Goal: Information Seeking & Learning: Find specific page/section

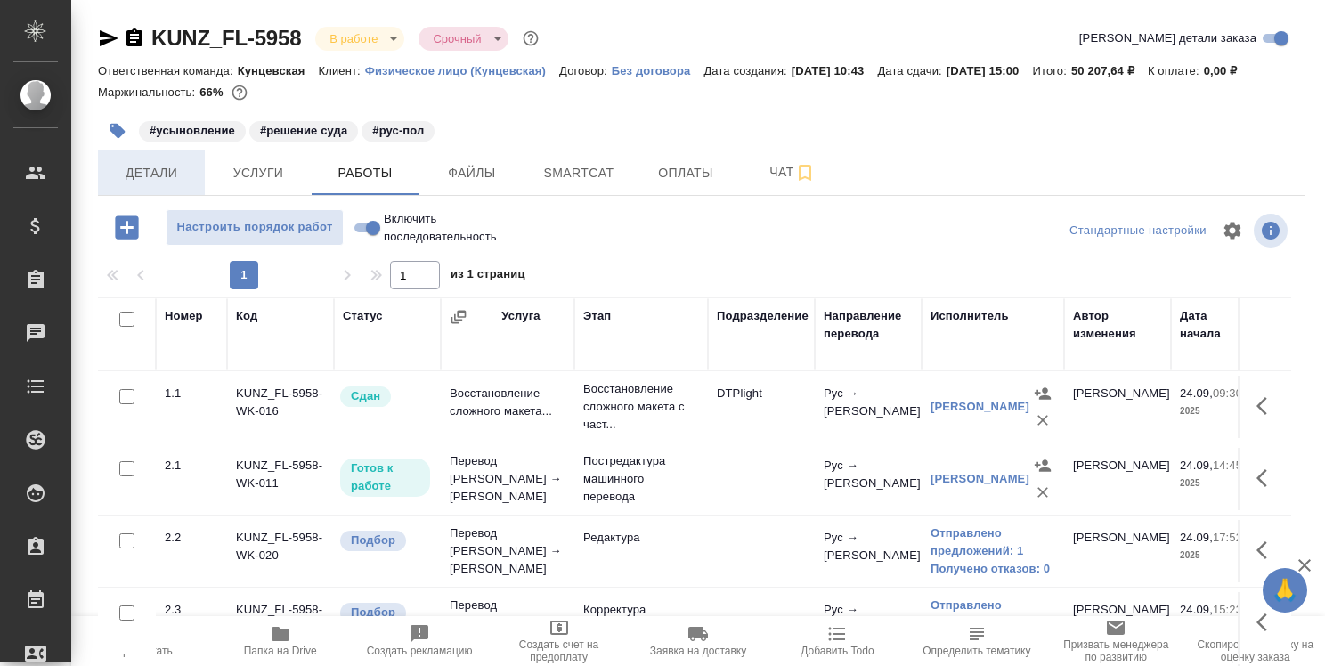
click at [155, 170] on span "Детали" at bounding box center [151, 173] width 85 height 22
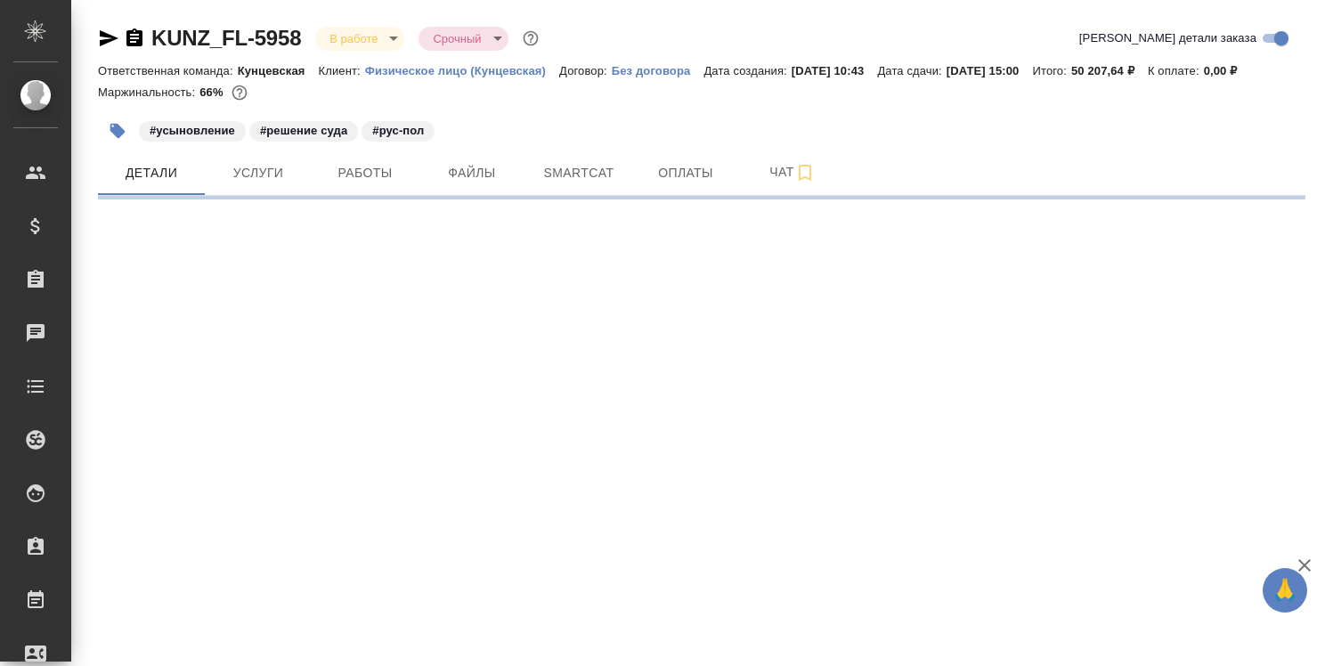
select select "RU"
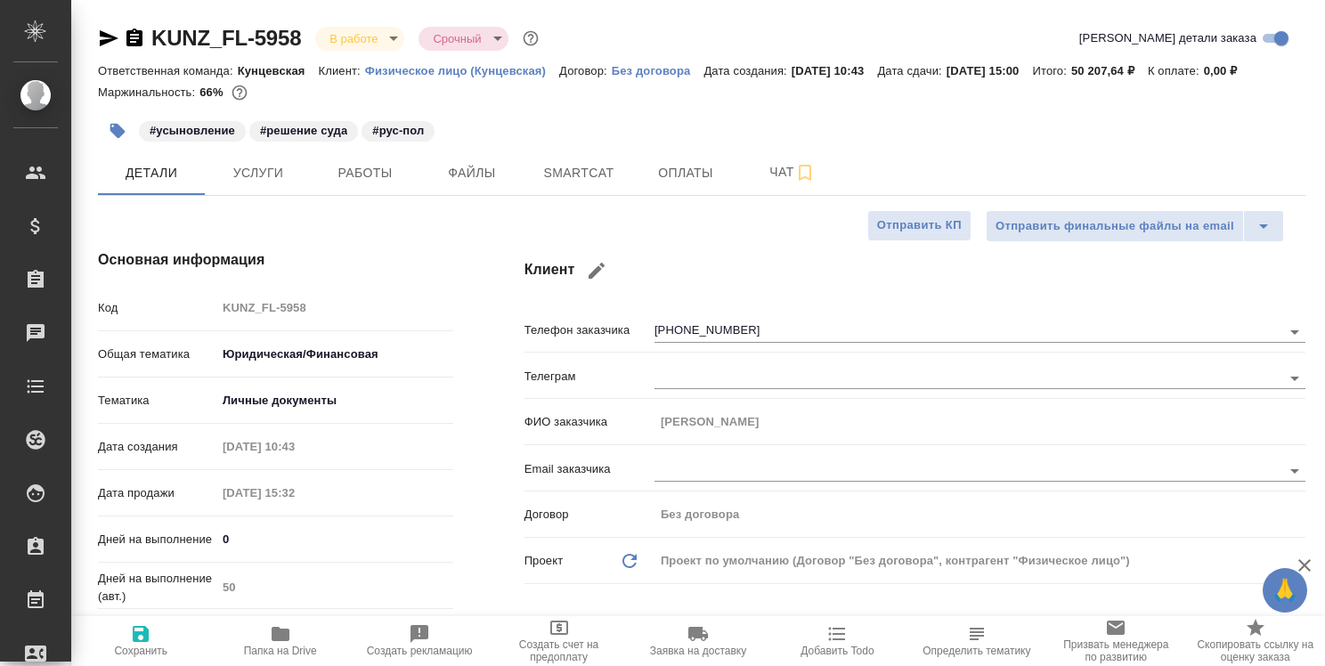
type textarea "x"
click at [367, 182] on span "Работы" at bounding box center [364, 173] width 85 height 22
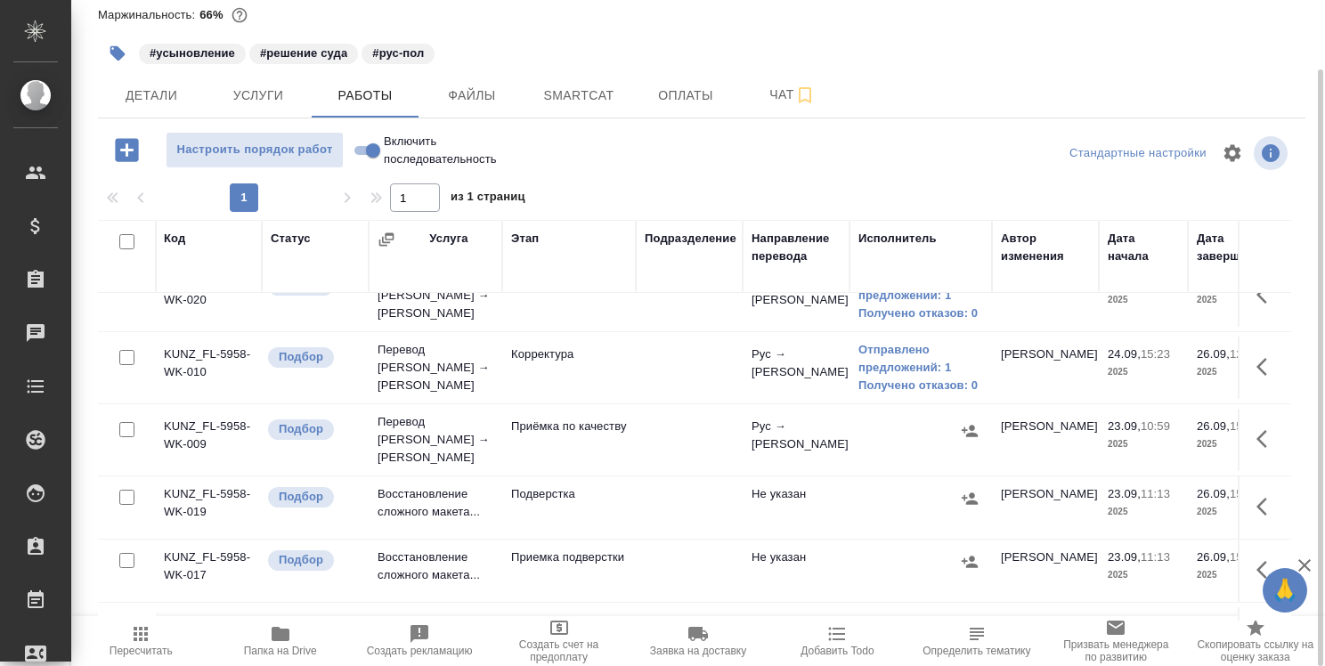
scroll to position [178, 0]
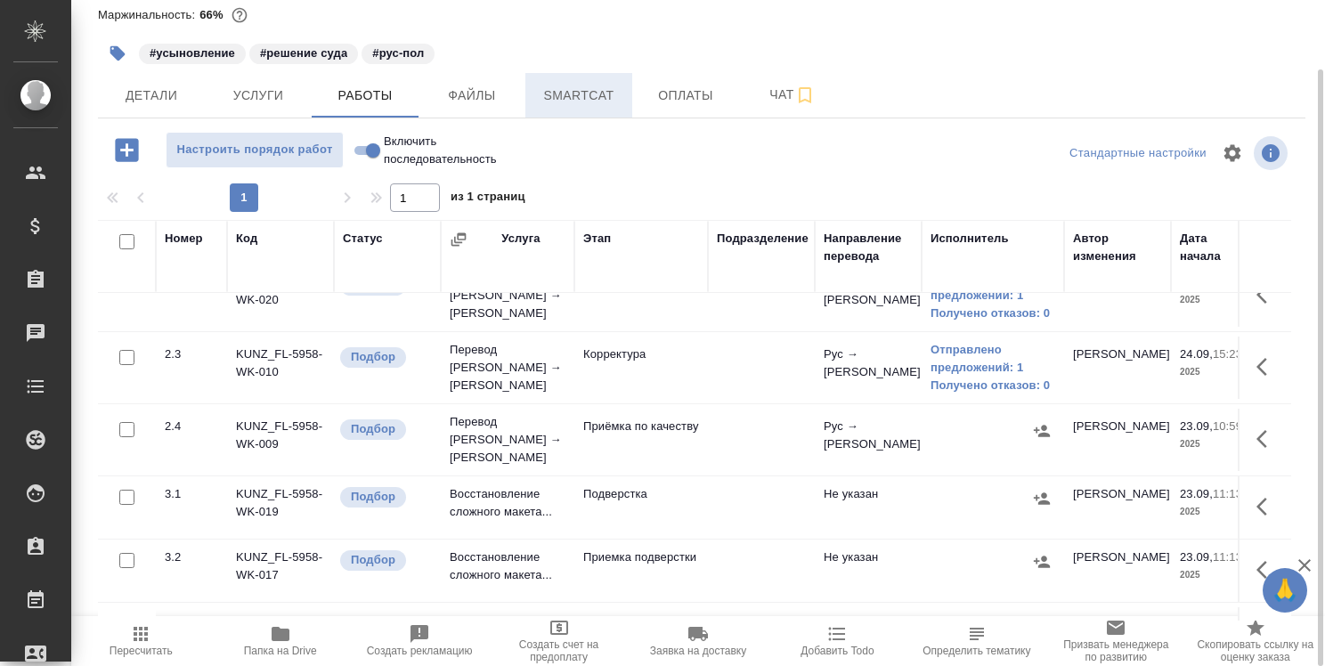
click at [582, 93] on span "Smartcat" at bounding box center [578, 96] width 85 height 22
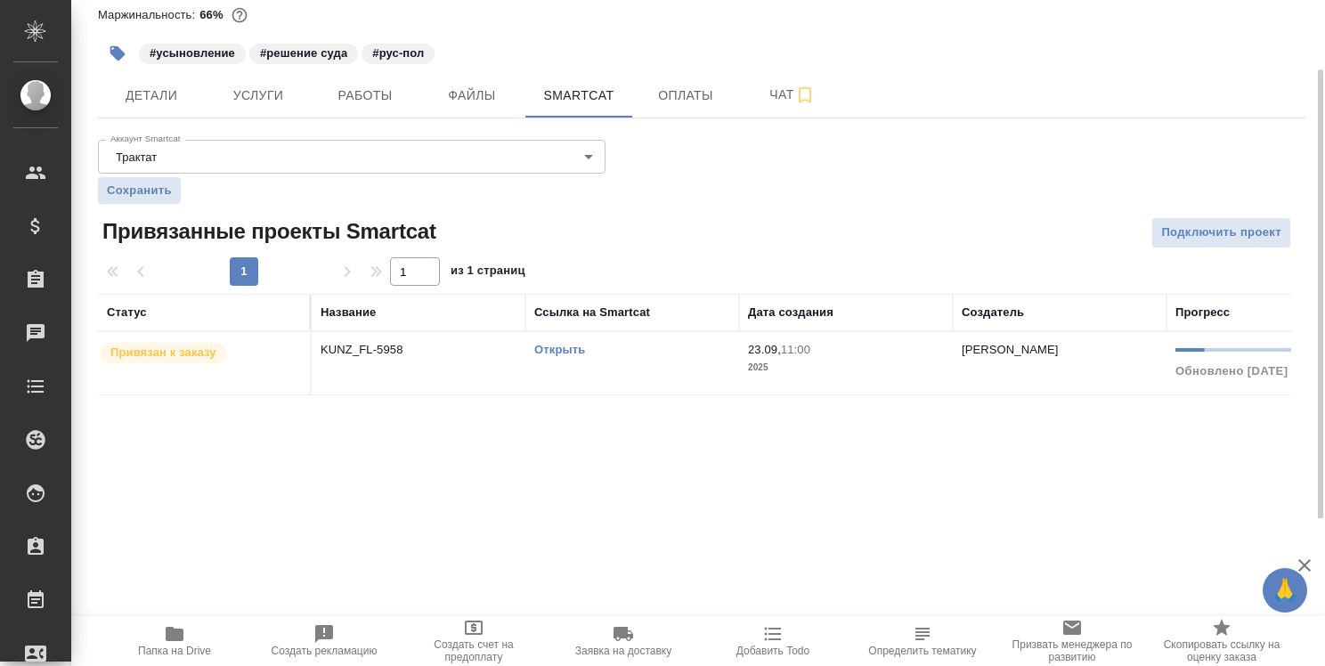
click at [569, 351] on link "Открыть" at bounding box center [559, 349] width 51 height 13
click at [351, 96] on span "Работы" at bounding box center [364, 96] width 85 height 22
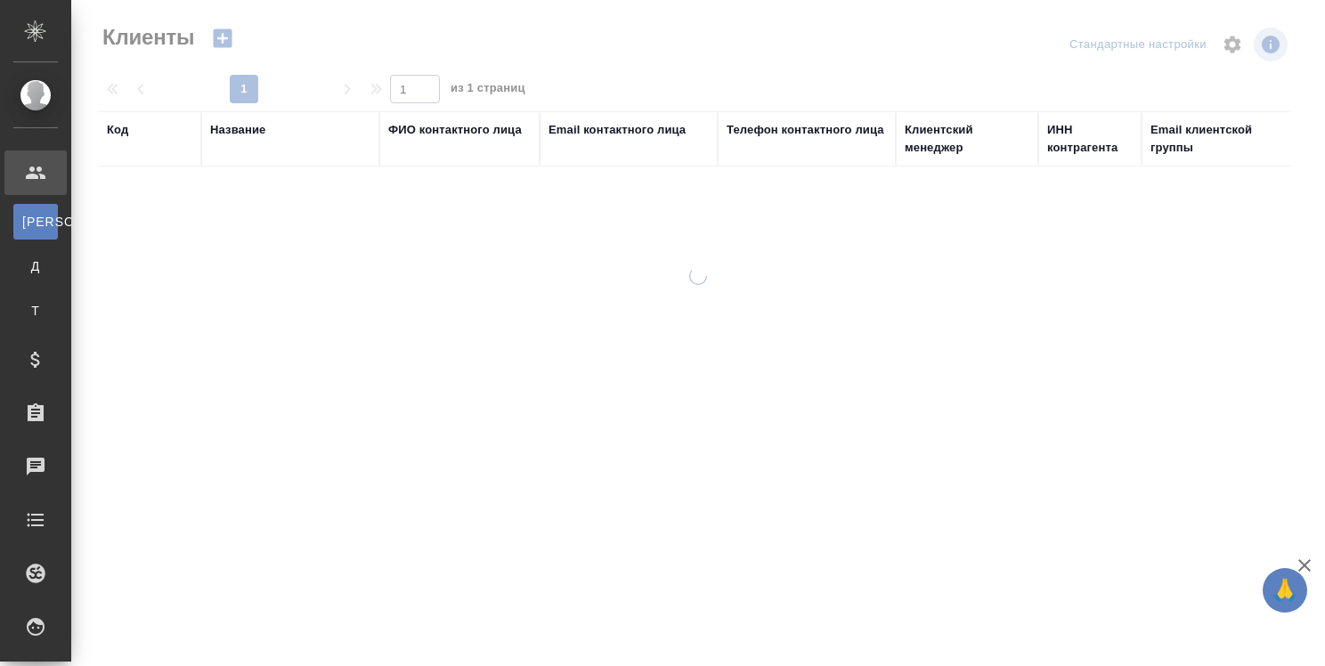
select select "RU"
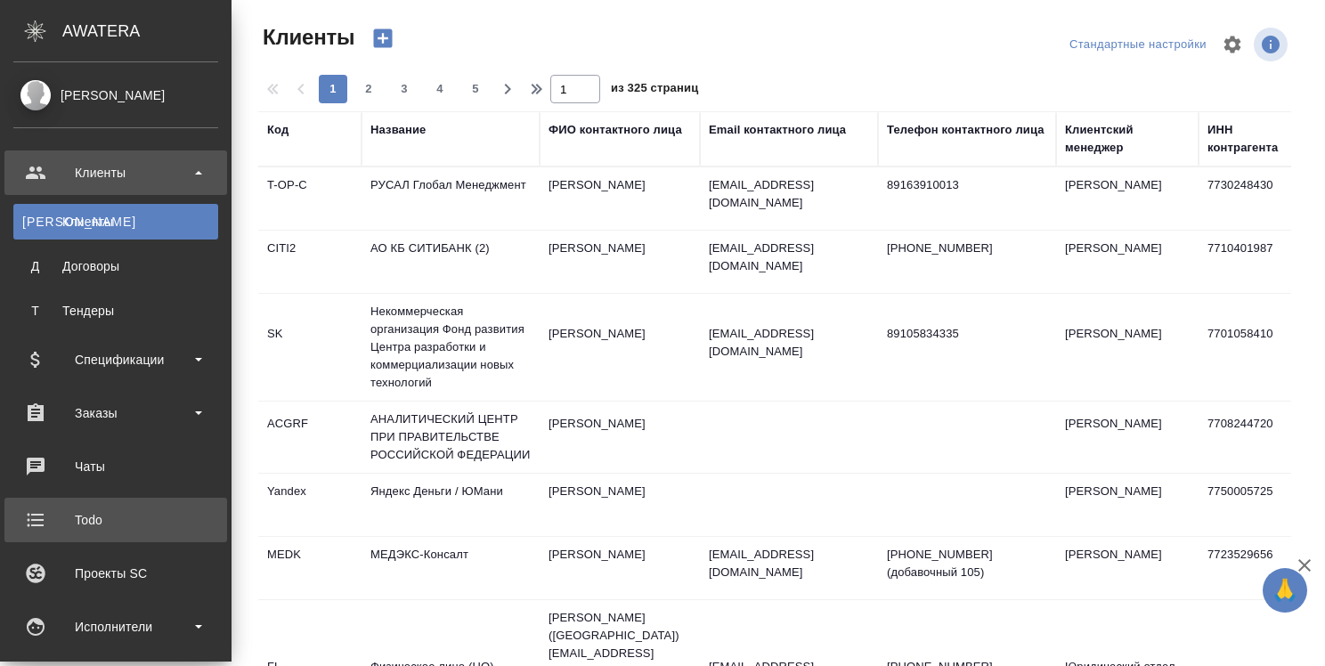
scroll to position [267, 0]
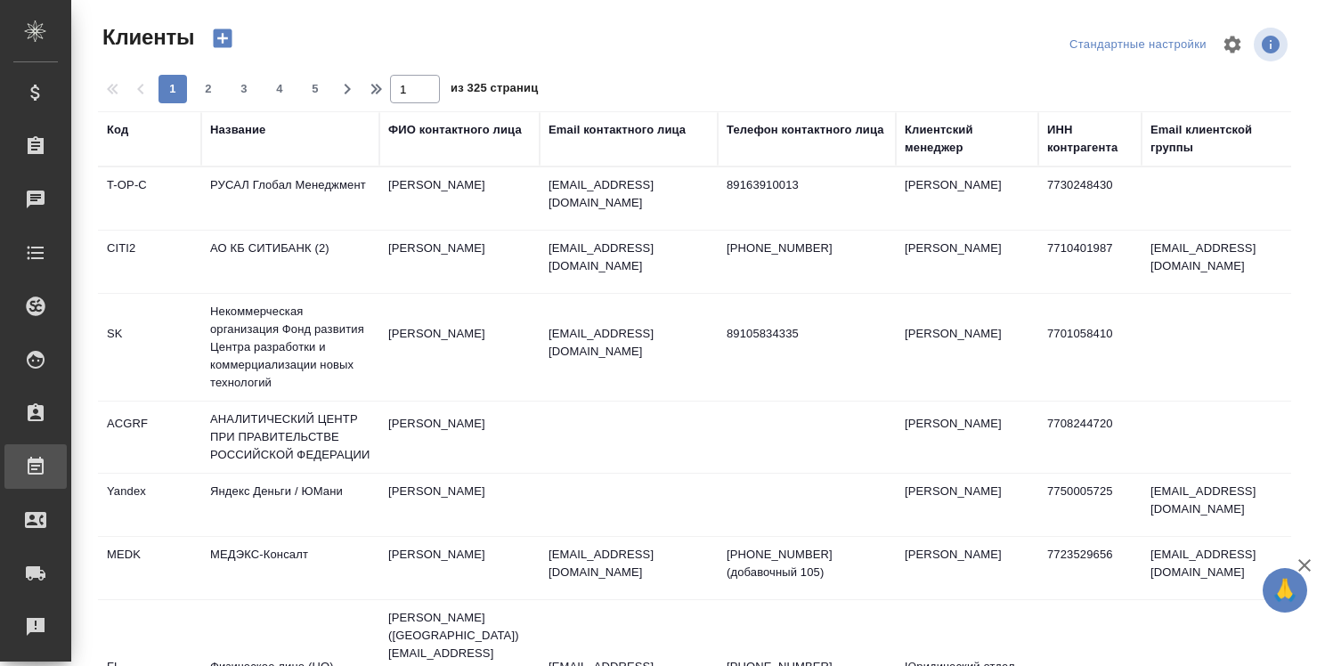
click at [36, 455] on div "Работы" at bounding box center [13, 466] width 45 height 27
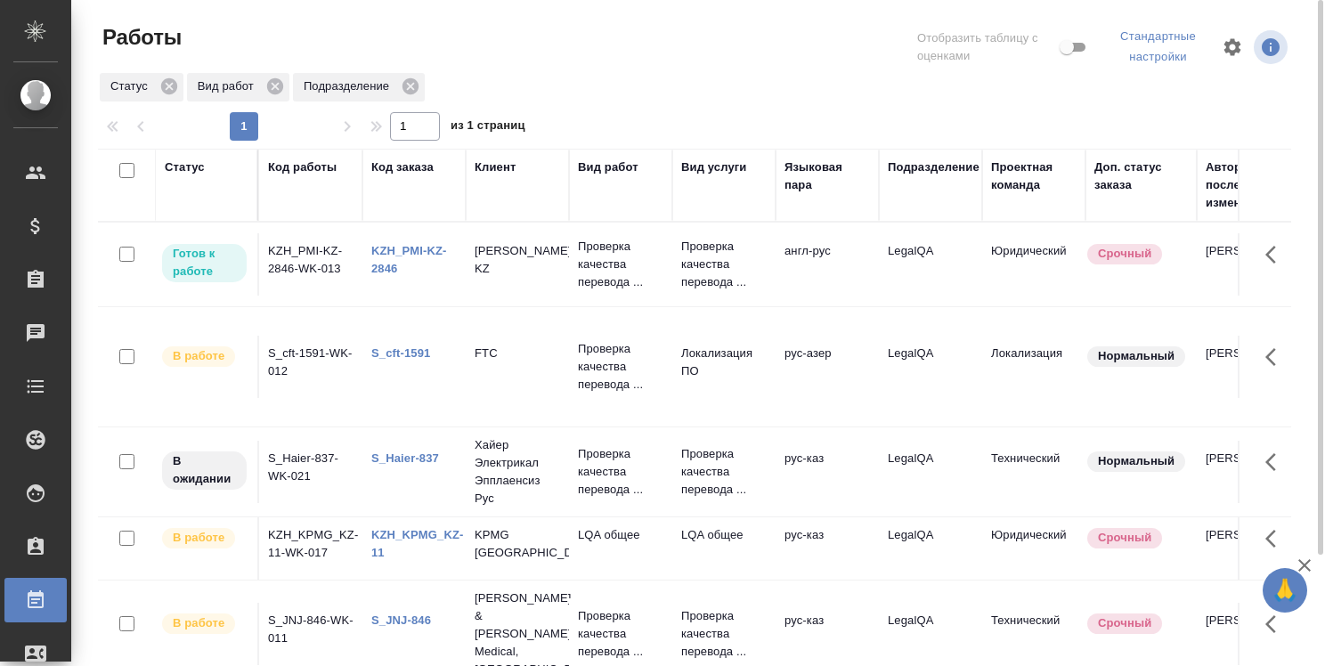
click at [392, 250] on link "KZH_PMI-KZ-2846" at bounding box center [409, 259] width 76 height 31
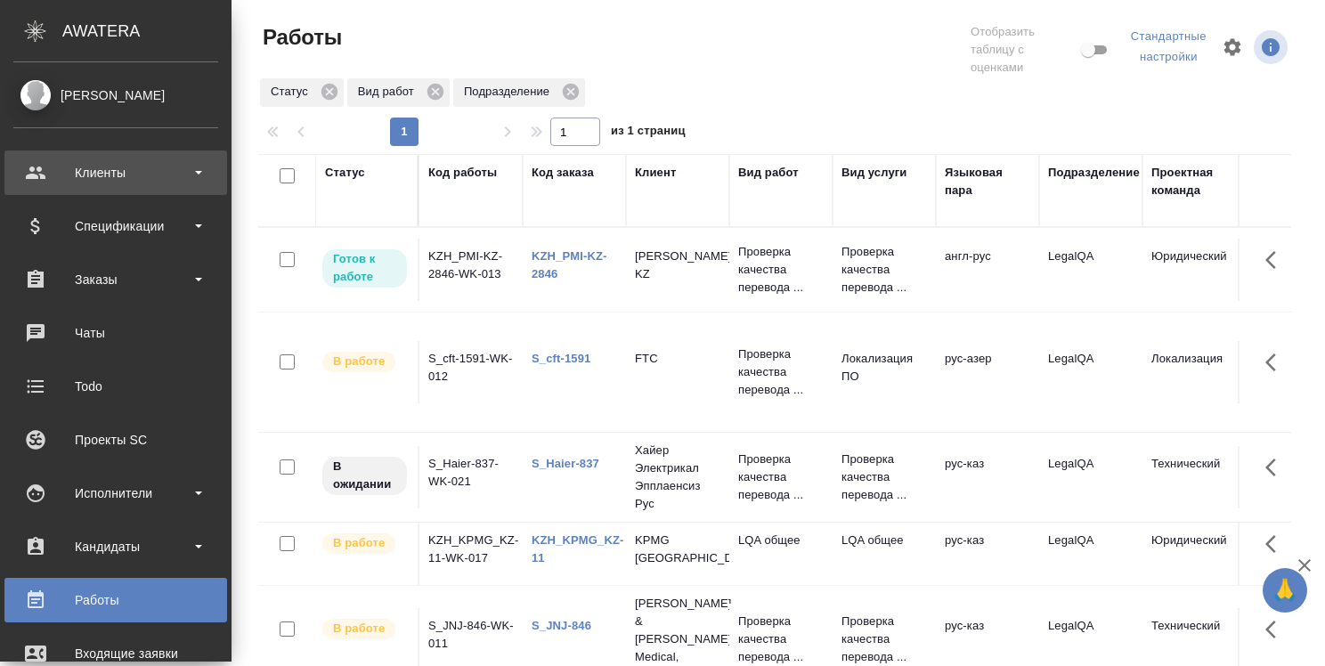
click at [118, 175] on div "Клиенты" at bounding box center [115, 172] width 205 height 27
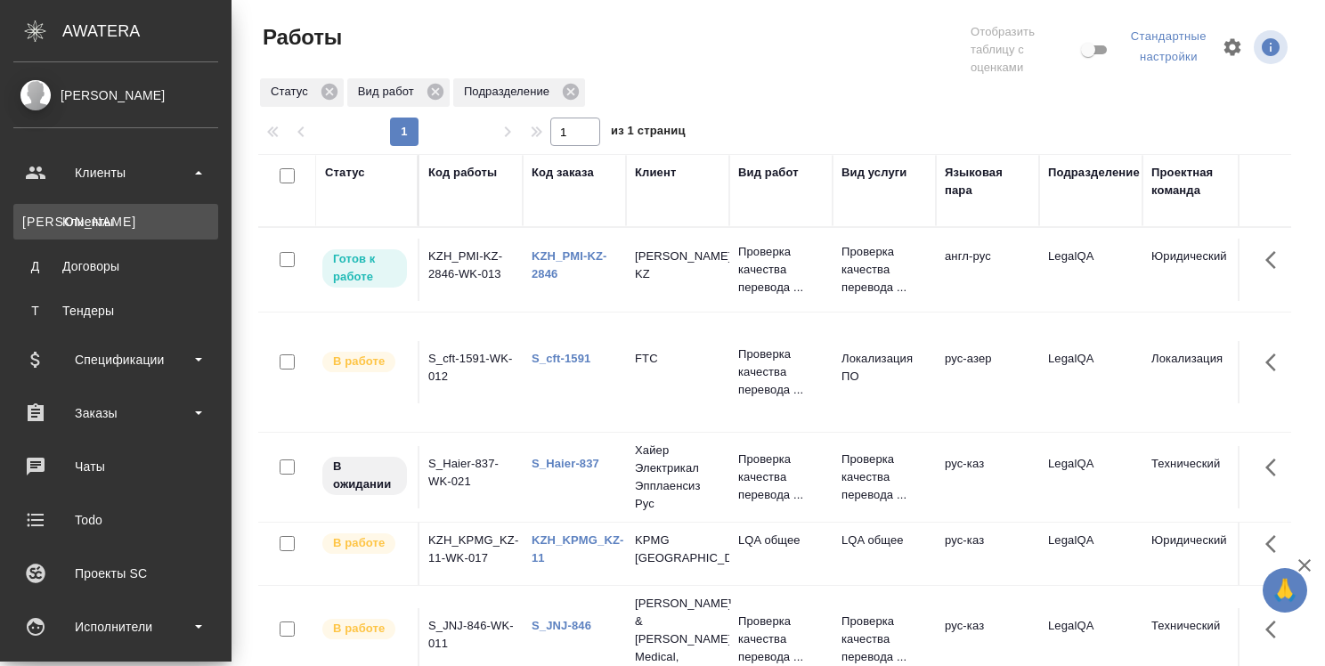
click at [103, 225] on div "Клиенты" at bounding box center [115, 222] width 187 height 18
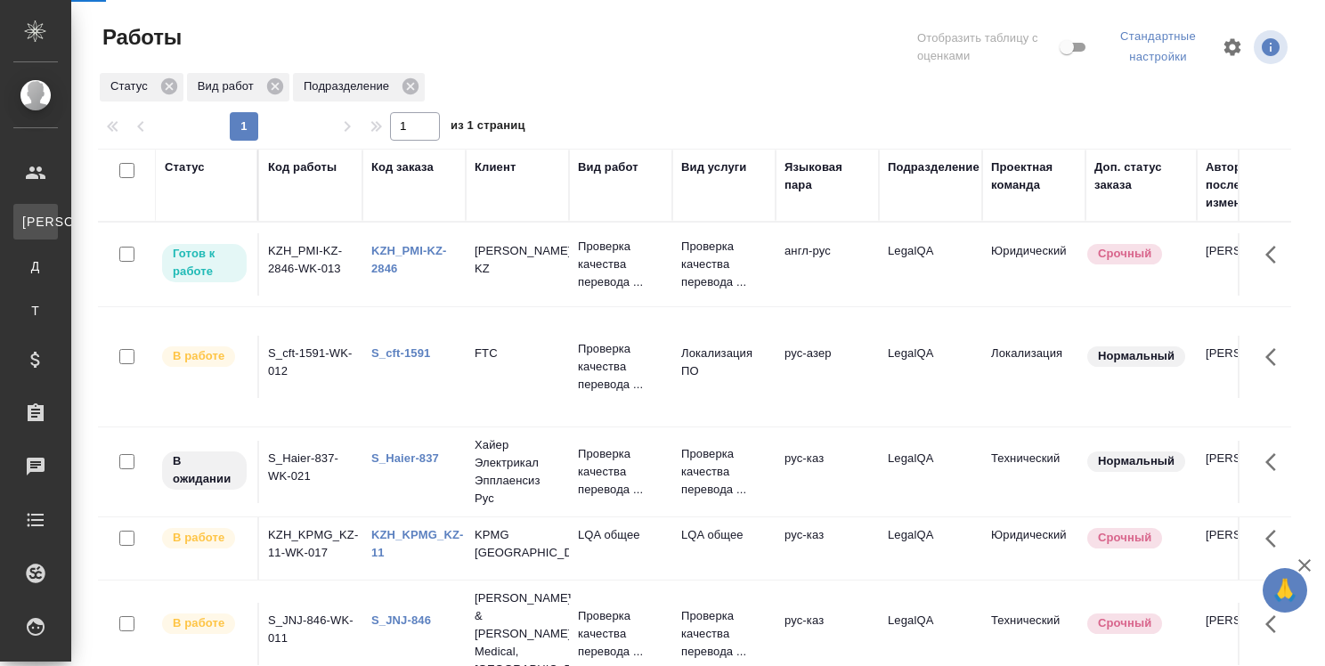
select select "RU"
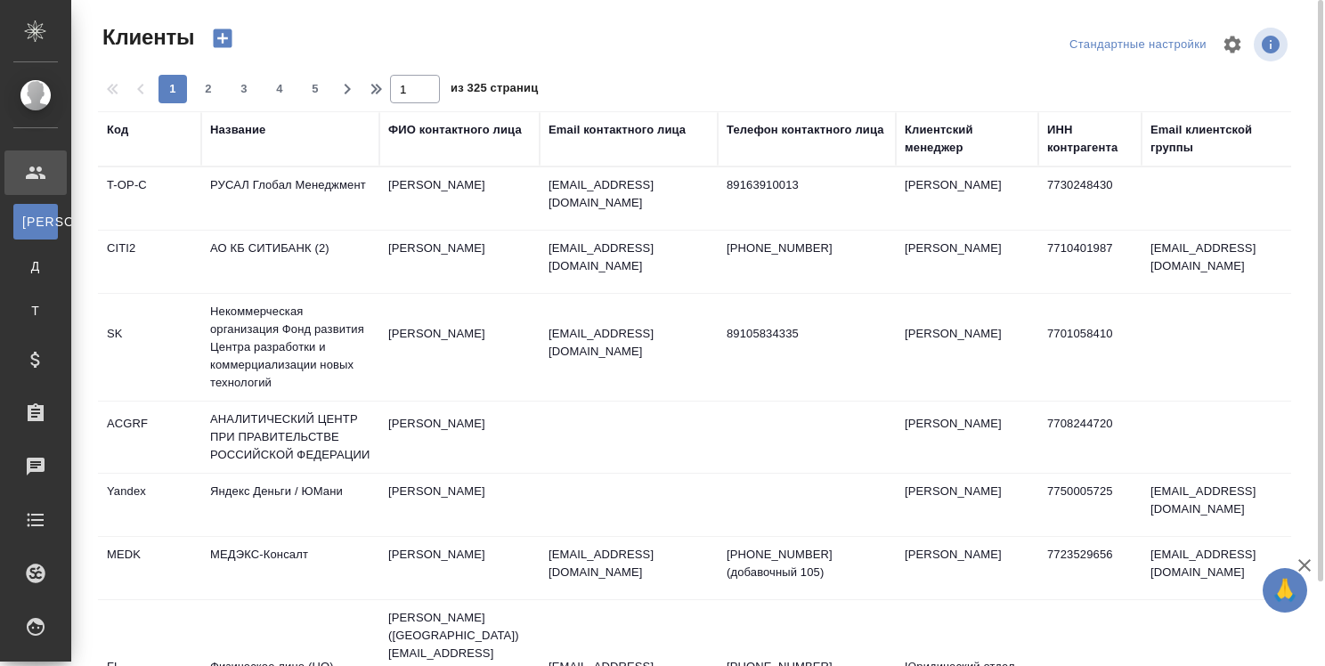
click at [260, 129] on div "Название" at bounding box center [237, 130] width 55 height 18
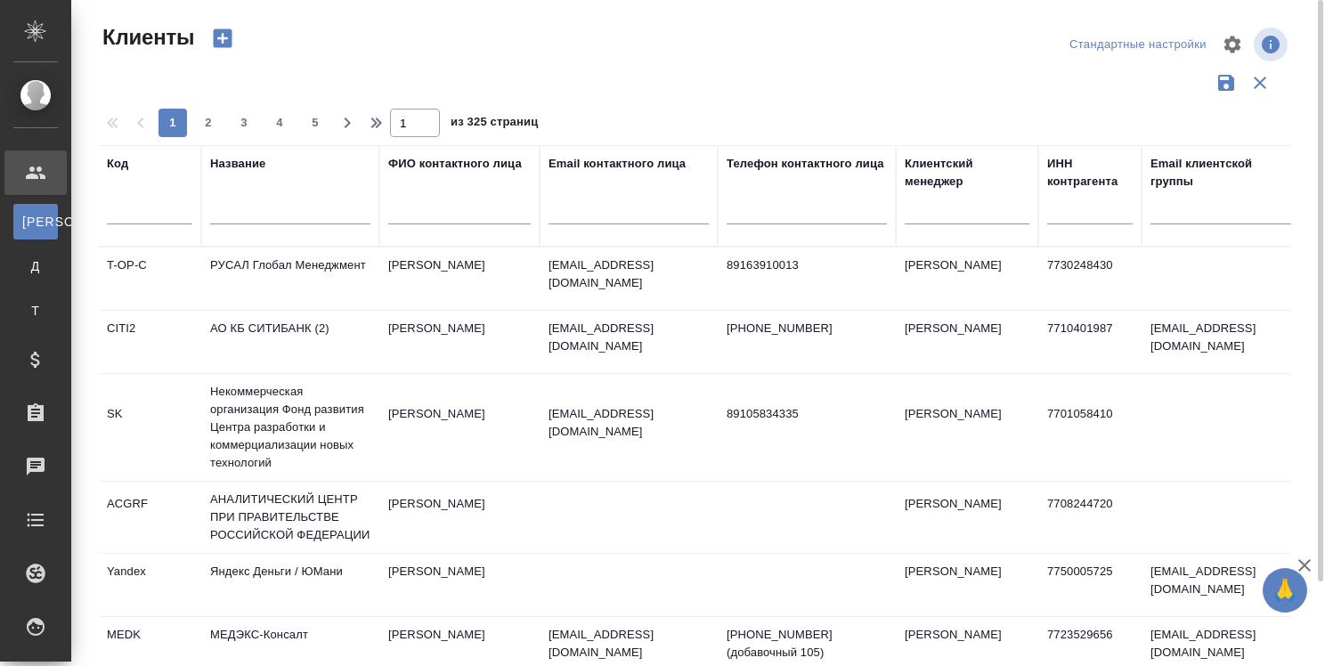
click at [256, 208] on input "text" at bounding box center [290, 213] width 160 height 22
type input "Банк России"
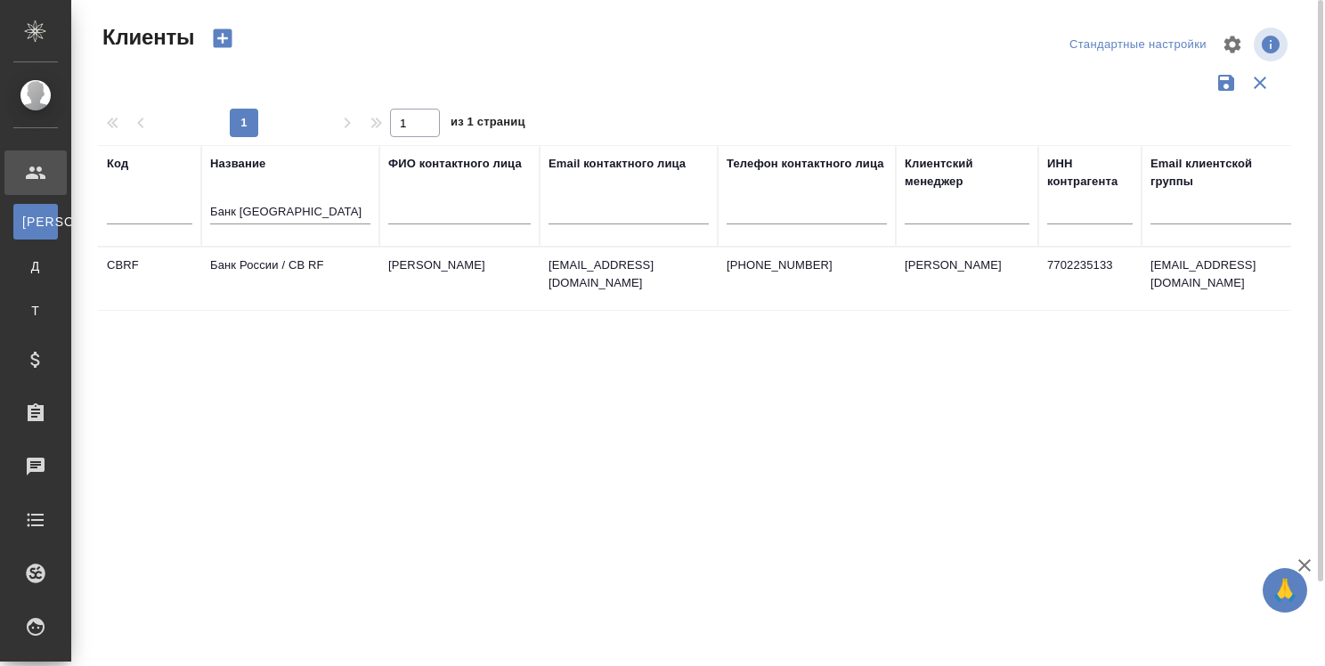
click at [285, 259] on td "Банк России / CB RF" at bounding box center [290, 279] width 178 height 62
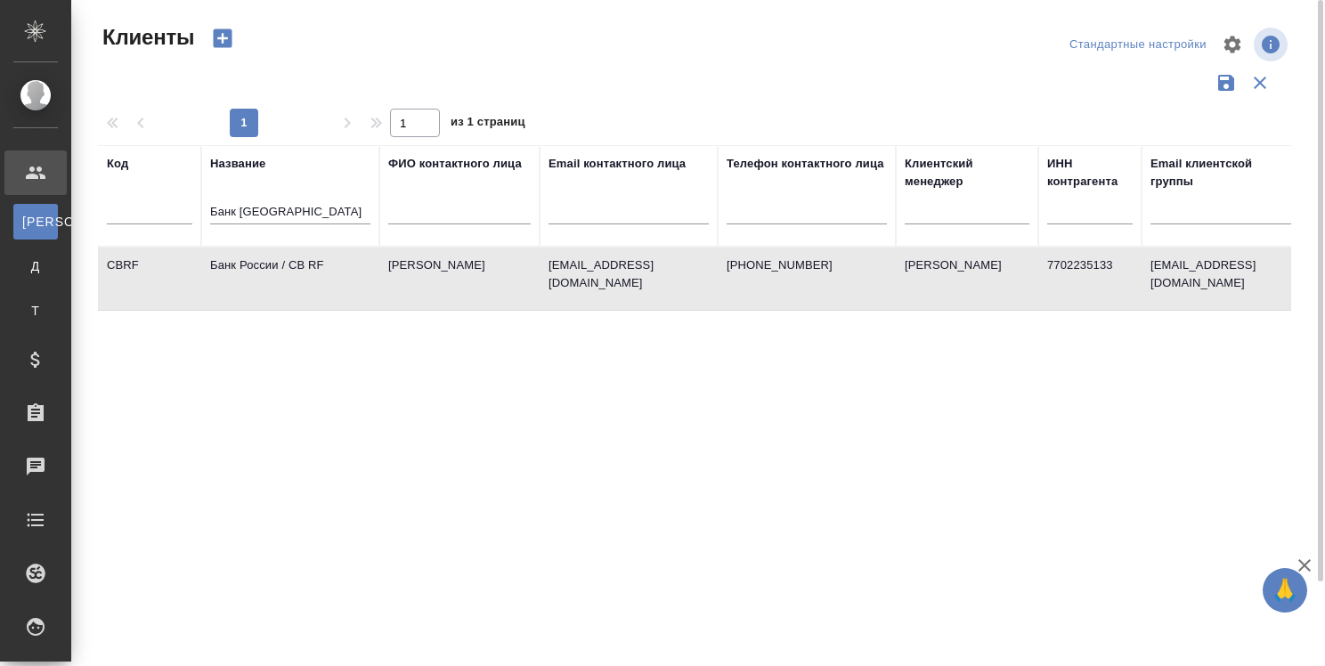
click at [285, 259] on td "Банк России / CB RF" at bounding box center [290, 279] width 178 height 62
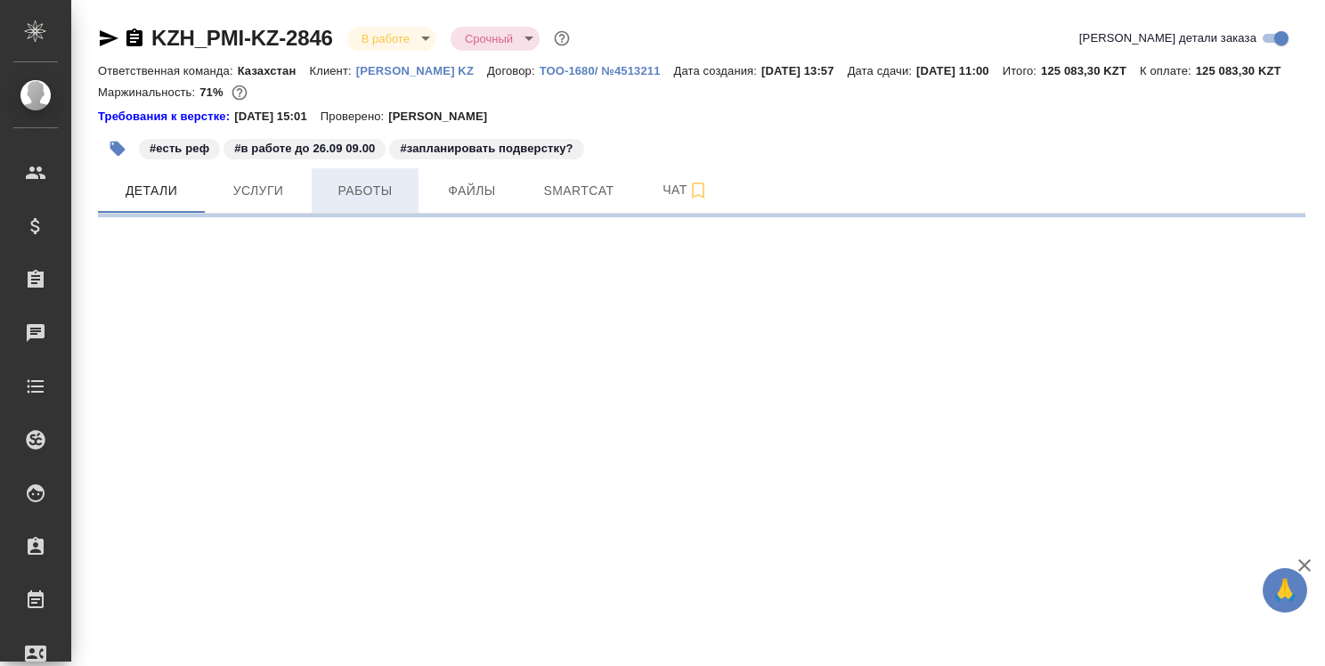
select select "RU"
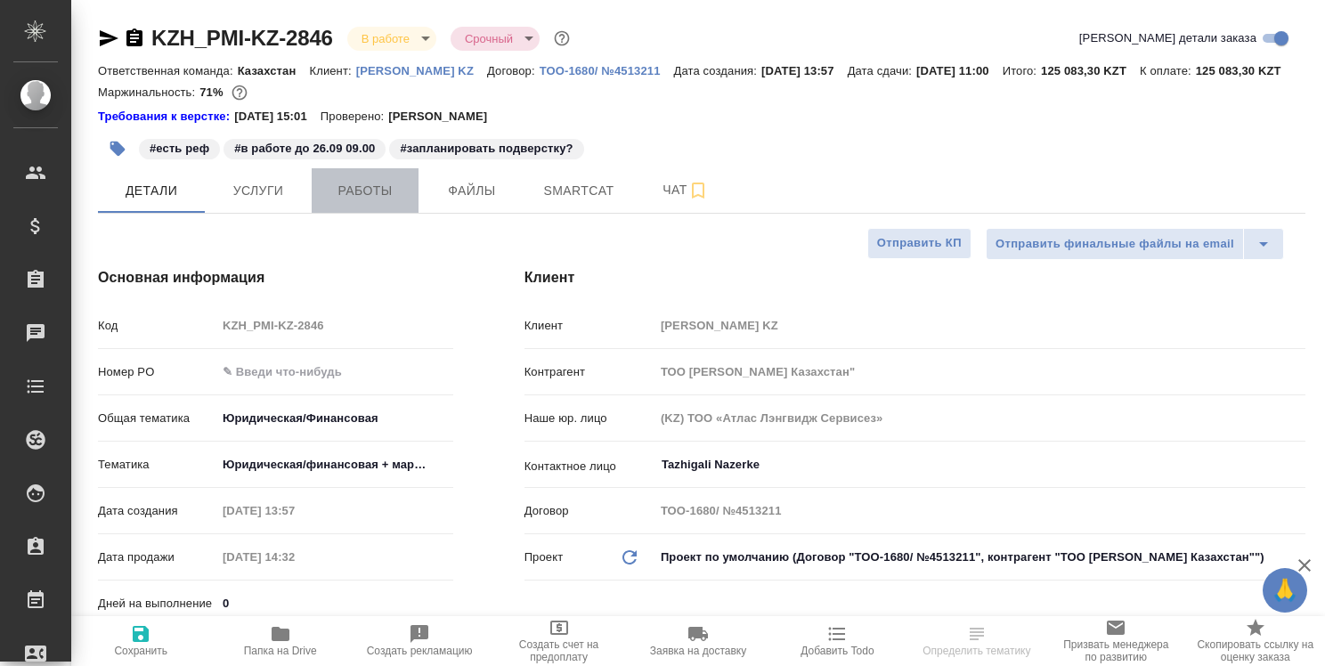
type textarea "x"
click at [377, 202] on span "Работы" at bounding box center [364, 191] width 85 height 22
type textarea "x"
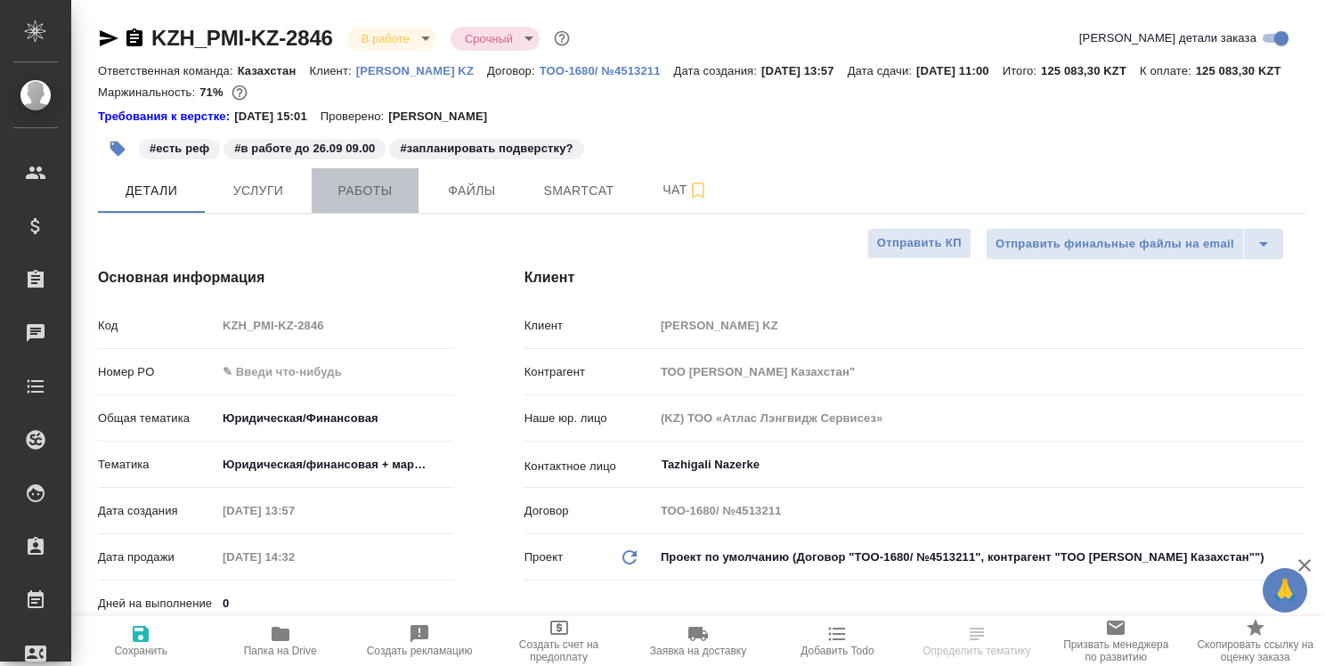
type textarea "x"
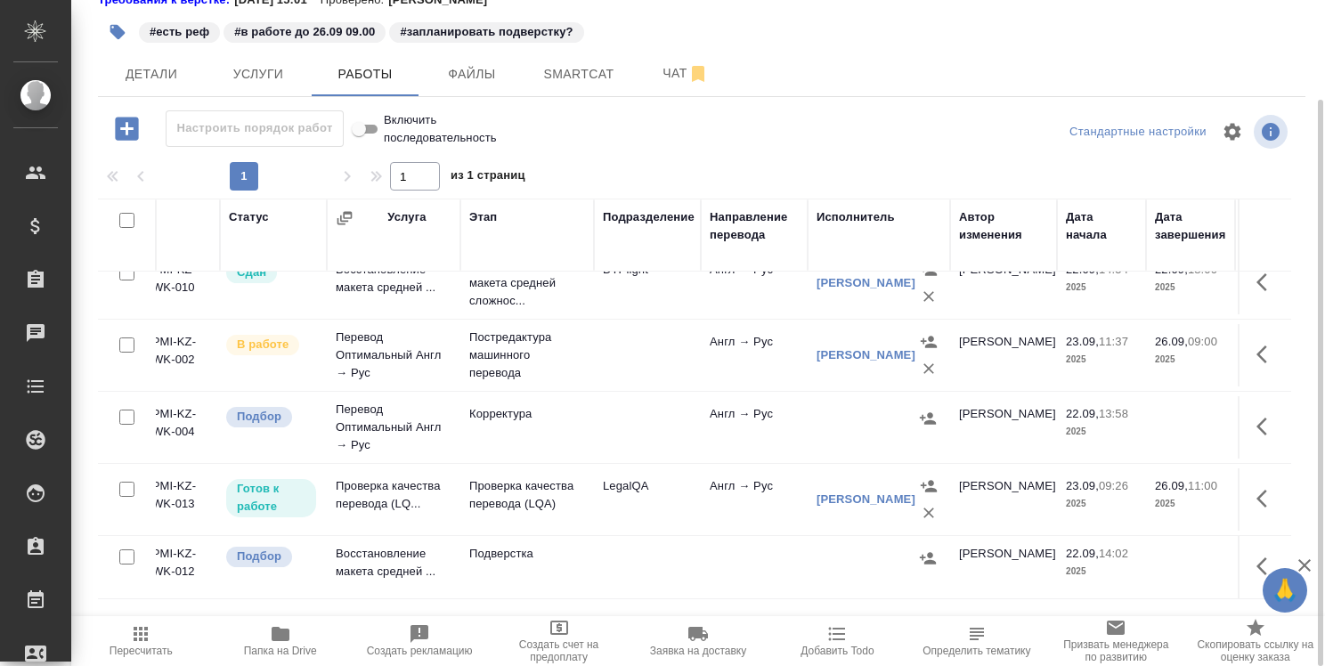
scroll to position [37, 0]
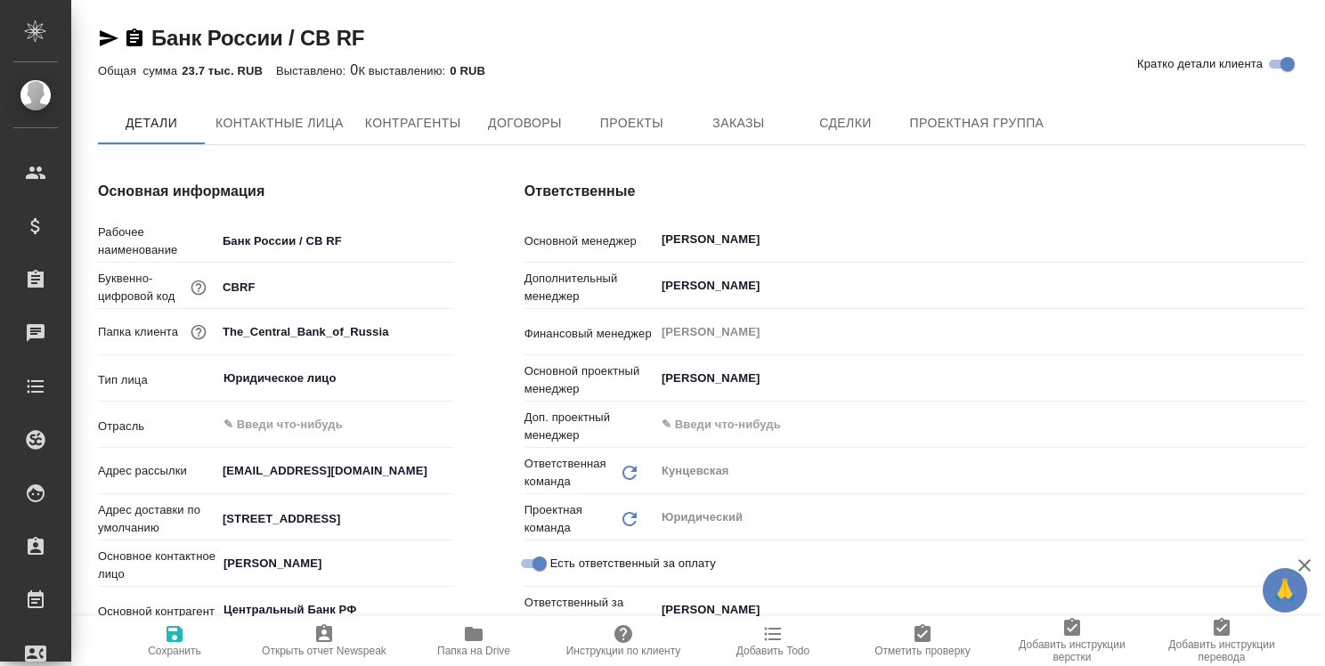
type textarea "x"
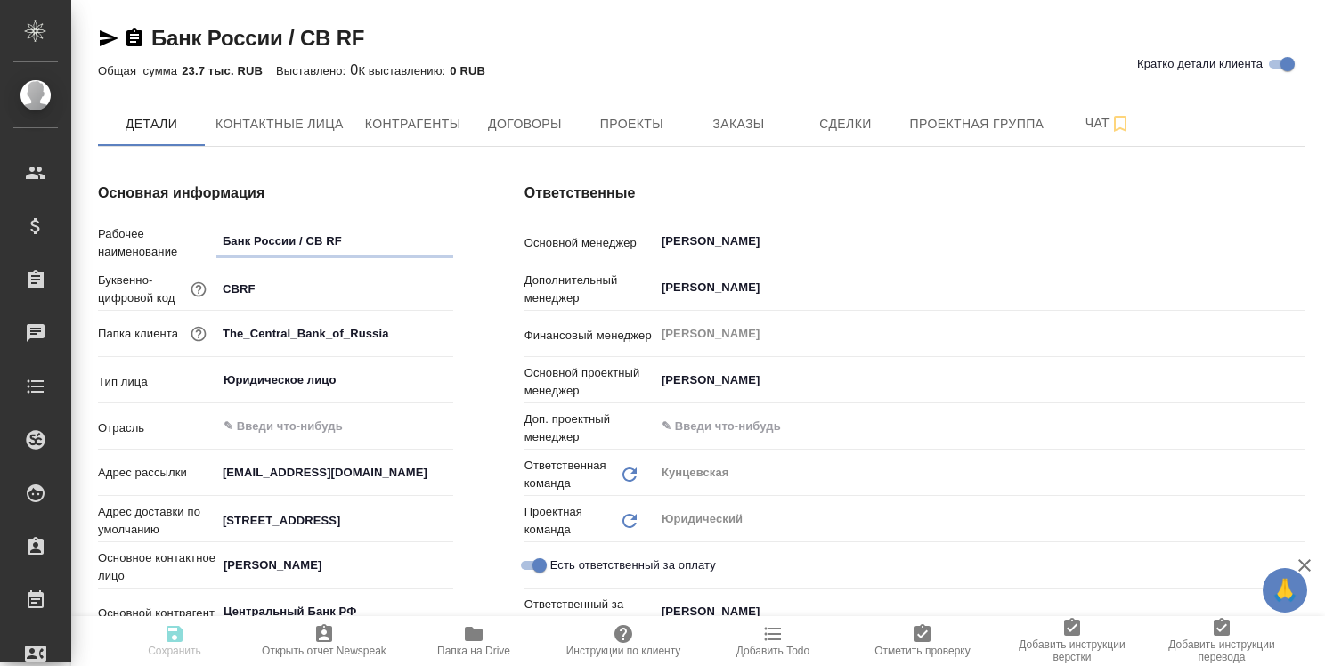
type textarea "x"
click at [1012, 124] on span "Проектная группа" at bounding box center [976, 124] width 134 height 22
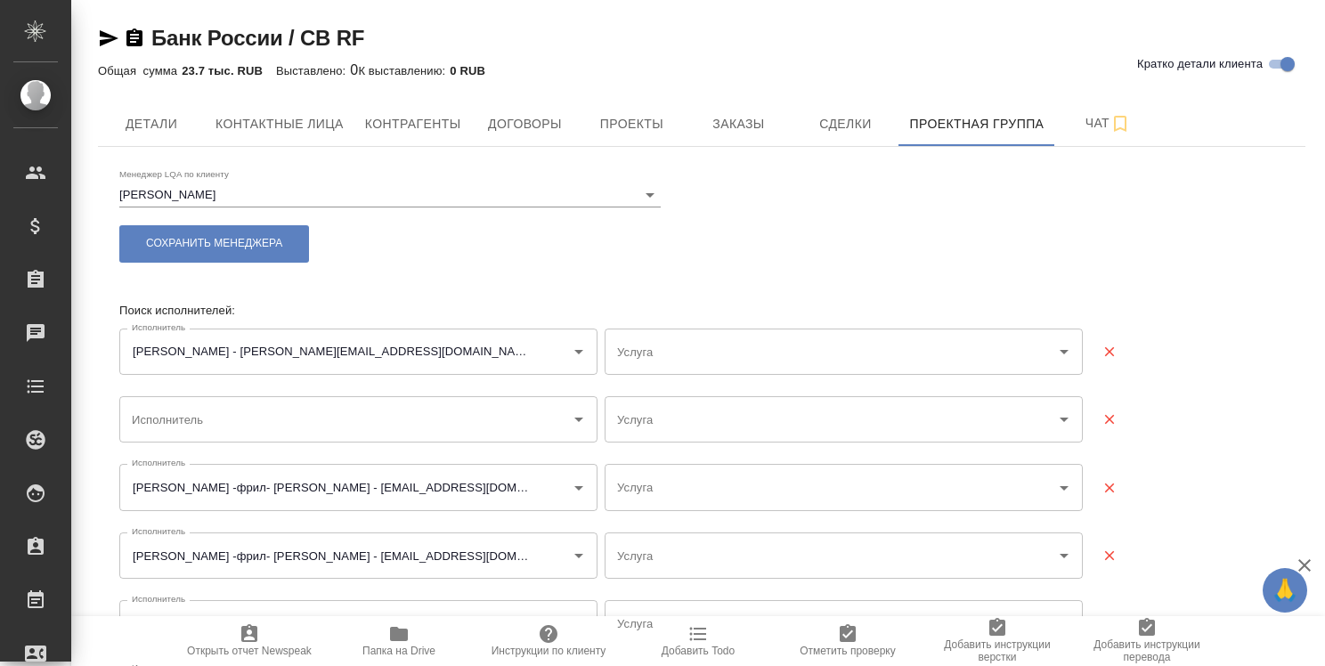
type input "Перевод - Английский - Русский"
type input "Перевод - Русский - Английский"
type input "Постредактура машинного перевода - Русский - Английский"
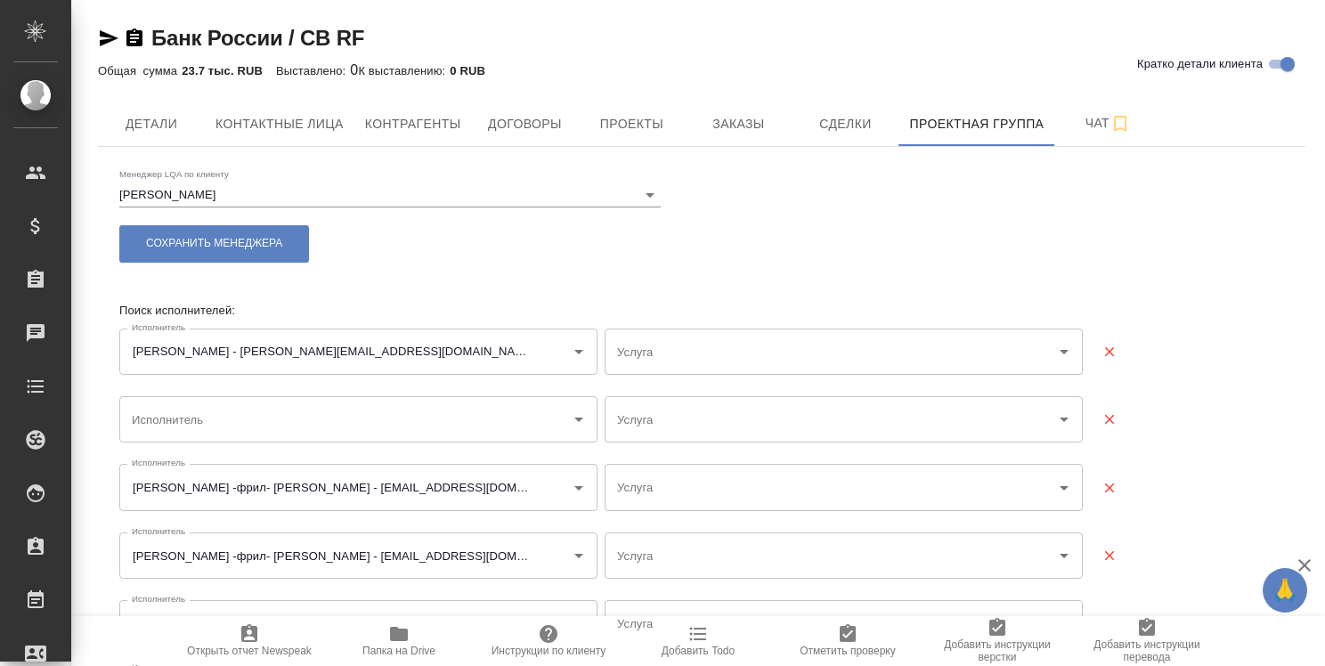
type input "Редактура - Русский - Английский"
type input "Перевод - Русский - Английский"
type input "Постредактура машинного перевода - Русский - Английский"
type input "Перевод - Русский - Английский"
type input "Постредактура машинного перевода - Русский - Английский (Соединенное Королевств…"
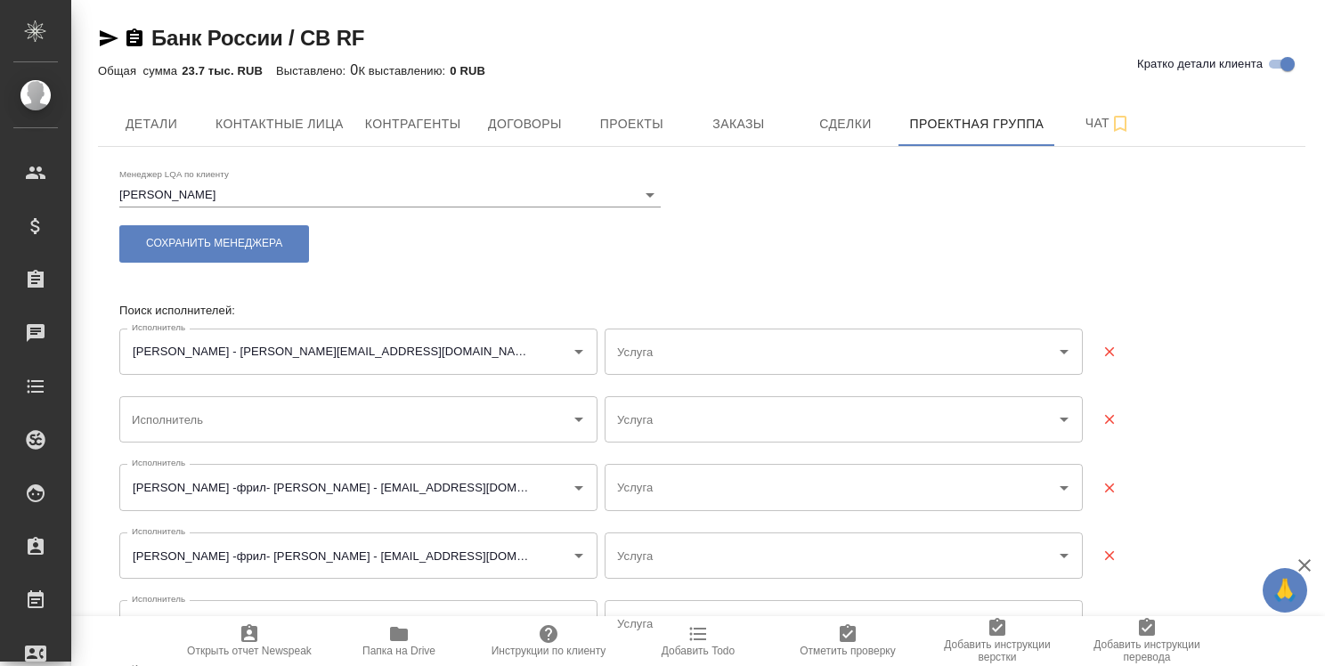
type input "Перевод - Русский - Английский"
type input "Перевод - Английский - Русский"
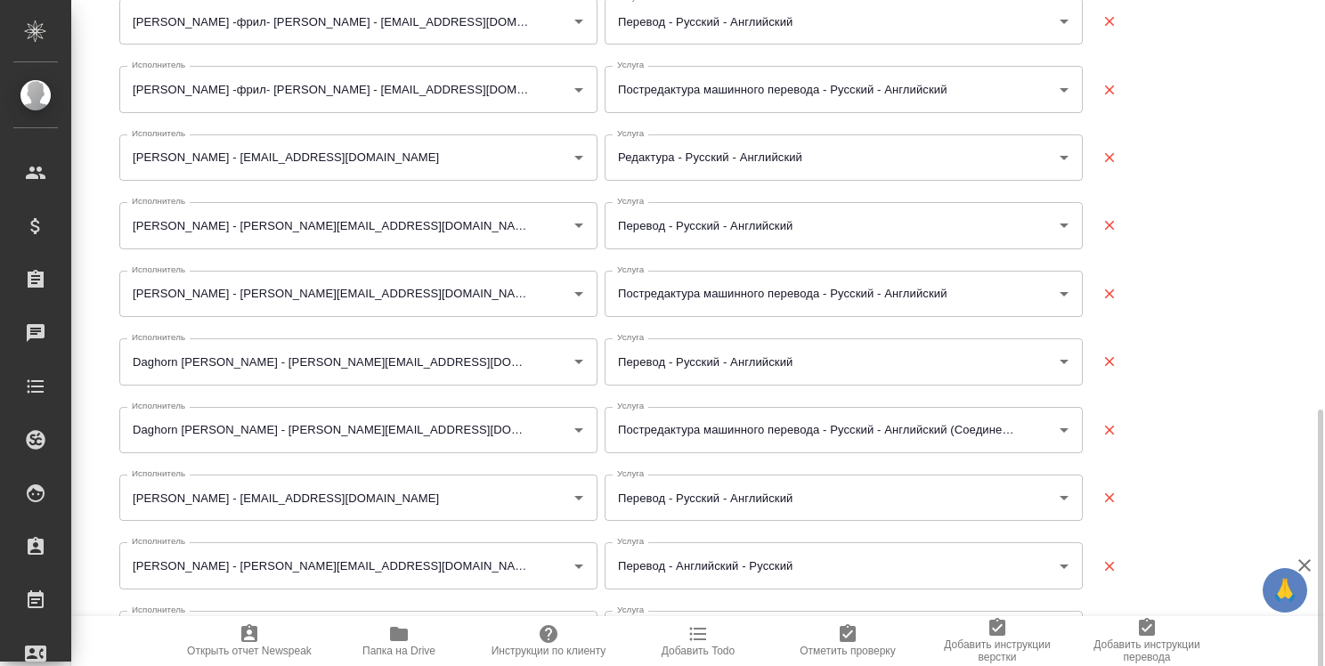
scroll to position [623, 0]
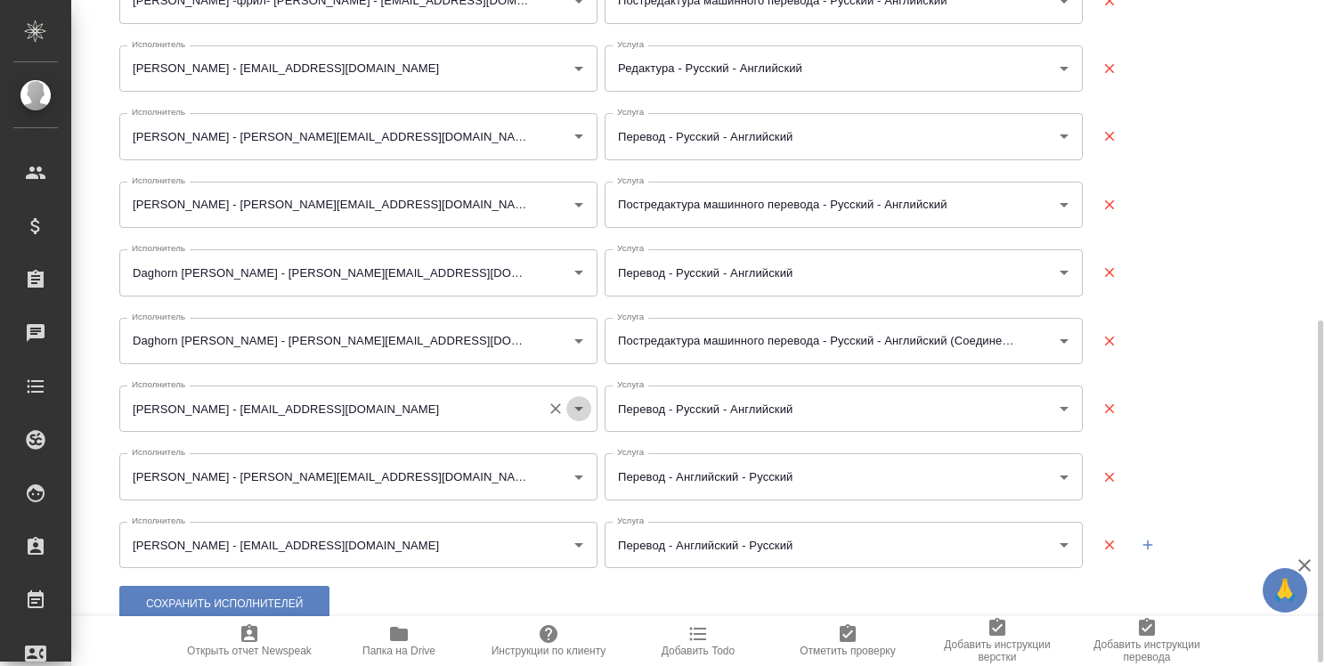
click at [577, 405] on icon "Open" at bounding box center [578, 408] width 21 height 21
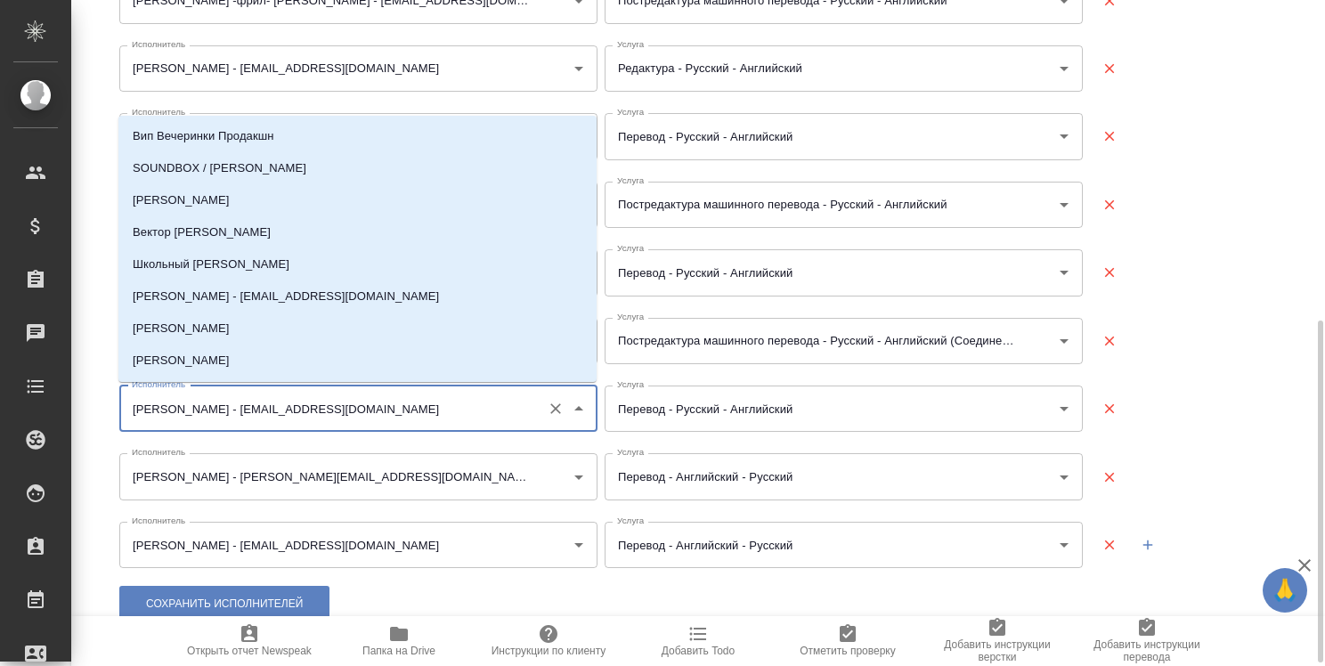
click at [573, 400] on icon "Close" at bounding box center [578, 408] width 21 height 21
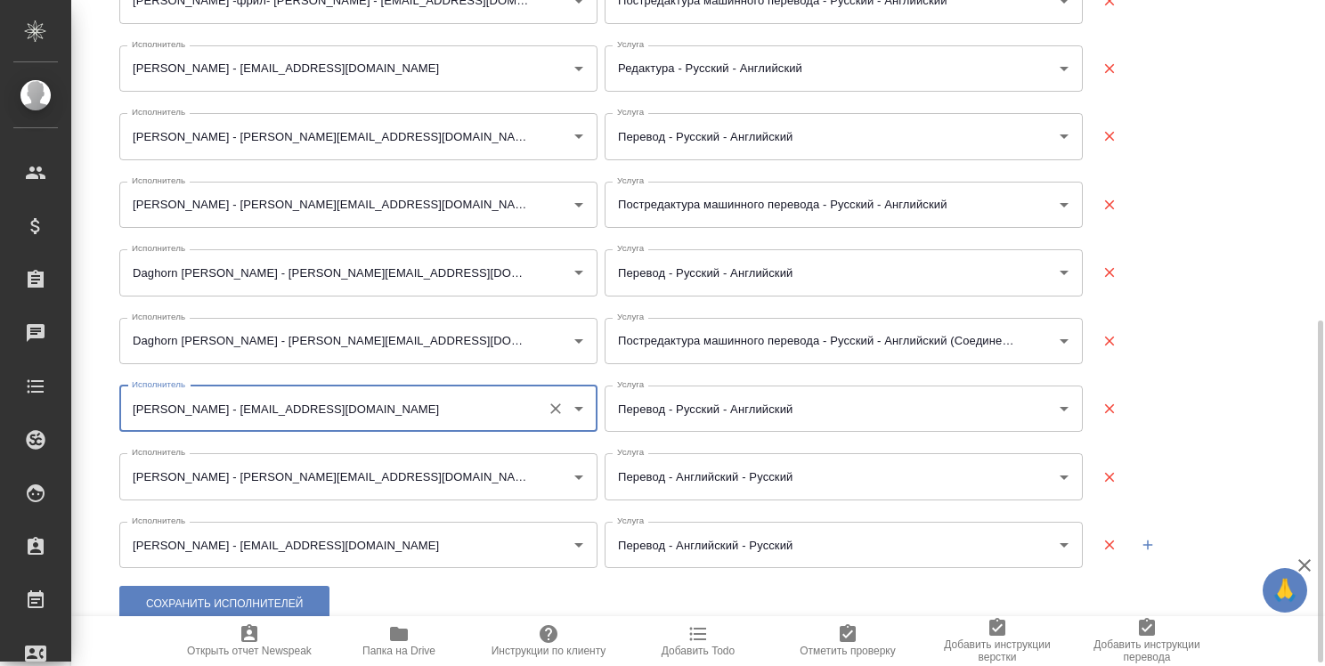
click at [562, 404] on icon "Очистить" at bounding box center [556, 409] width 18 height 18
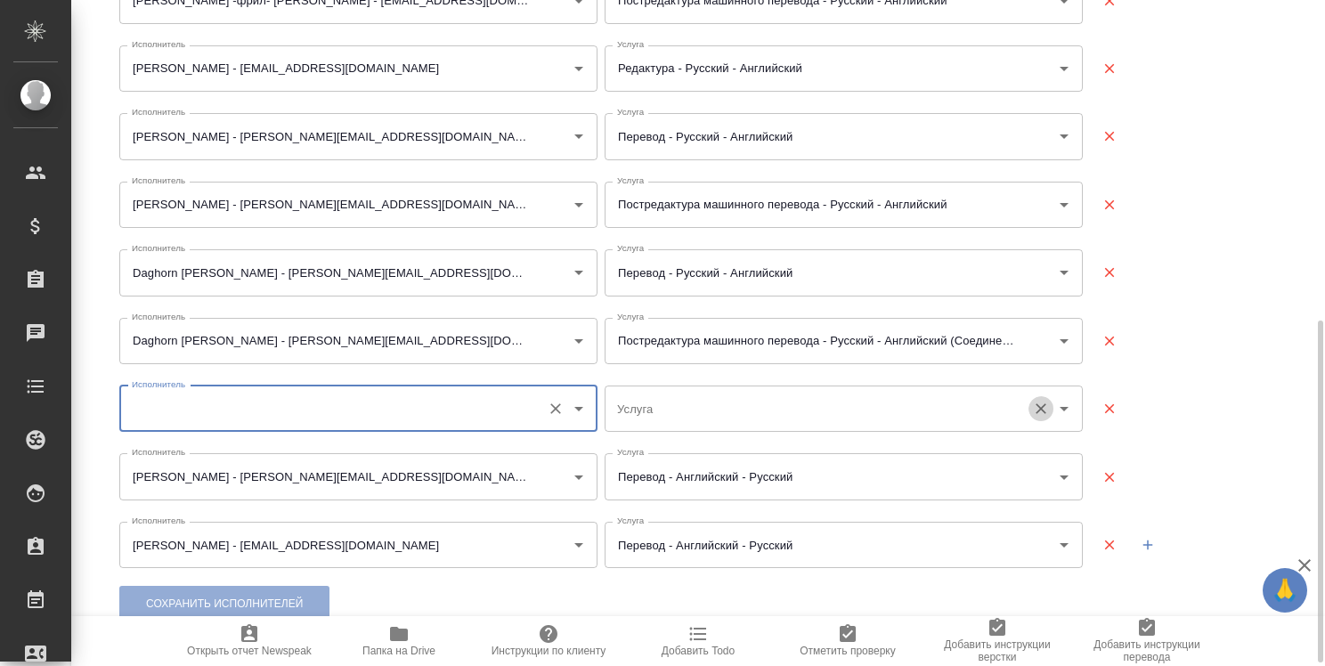
click at [1042, 409] on icon "Очистить" at bounding box center [1041, 409] width 18 height 18
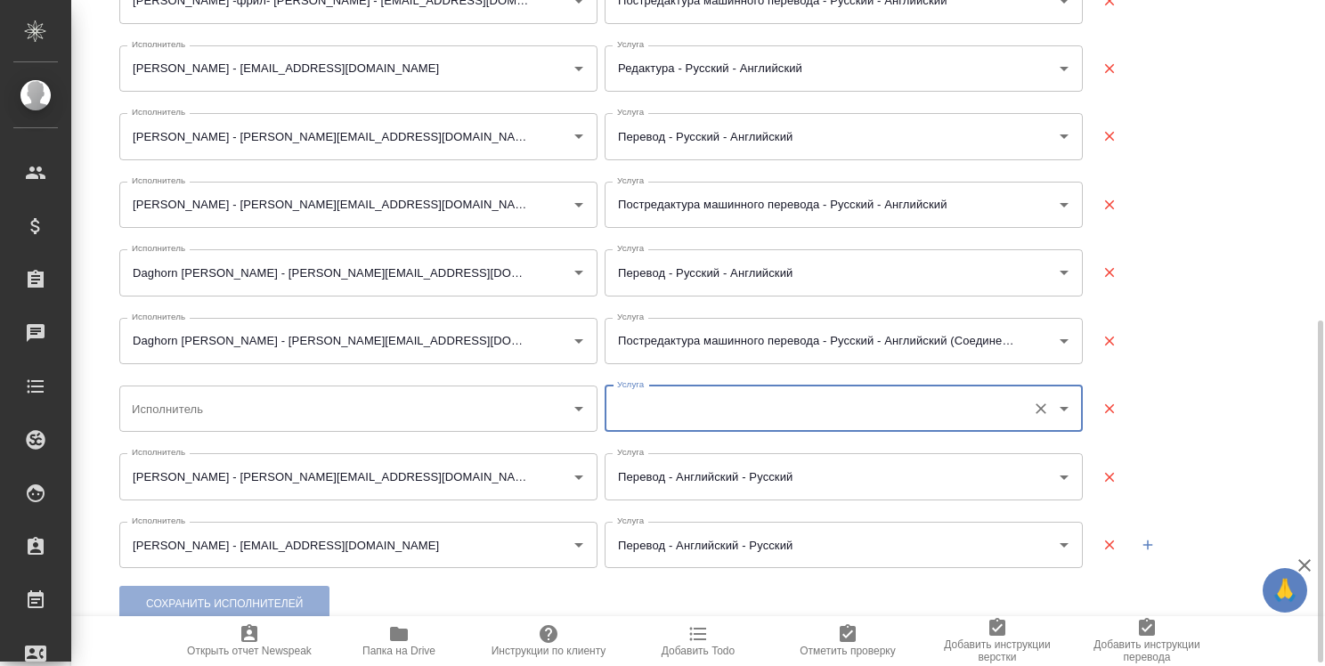
scroll to position [629, 0]
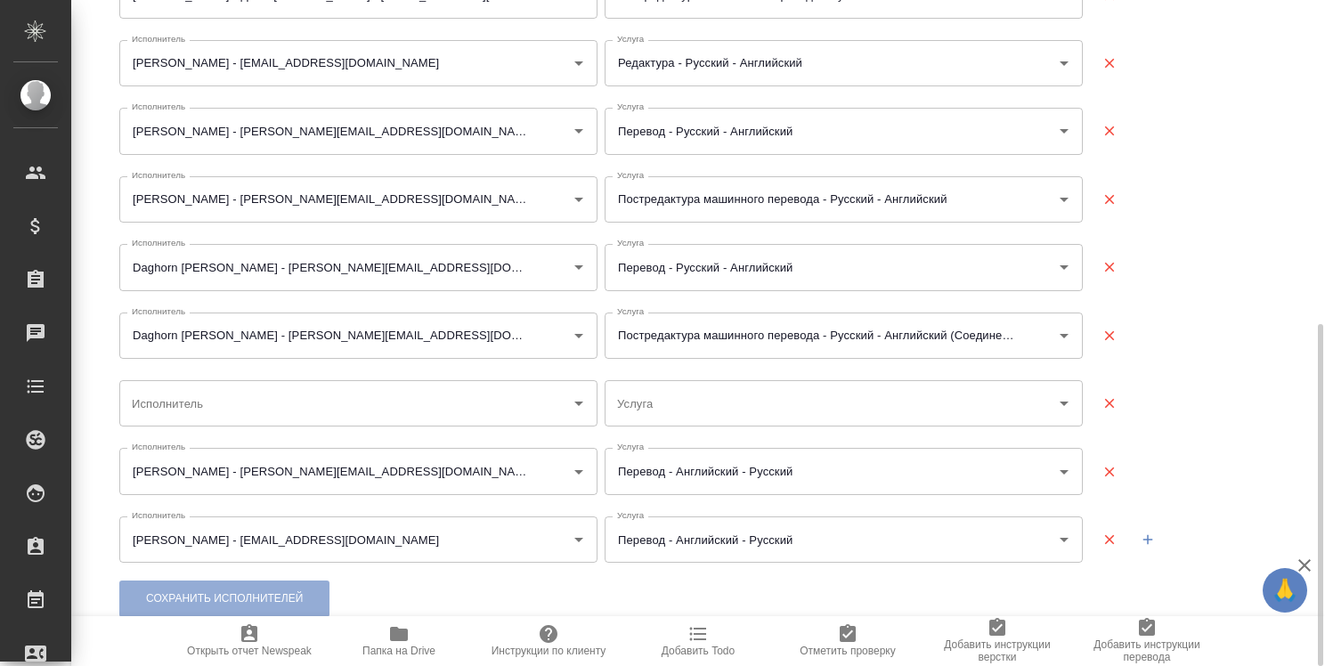
click at [177, 603] on div "Менеджер LQA по клиенту Стрельникова Ольга Сохранить менеджера Поиск исполнител…" at bounding box center [701, 87] width 1165 height 1095
click at [199, 598] on div "Менеджер LQA по клиенту Стрельникова Ольга Сохранить менеджера Поиск исполнител…" at bounding box center [701, 87] width 1165 height 1095
click at [1111, 402] on icon "button" at bounding box center [1109, 404] width 10 height 10
type input "Солодянкина Дарья Васильевна - moonlooper@gmail.com"
type input "Соковец Валерия Анатольевна - msvs24@yandex.ru"
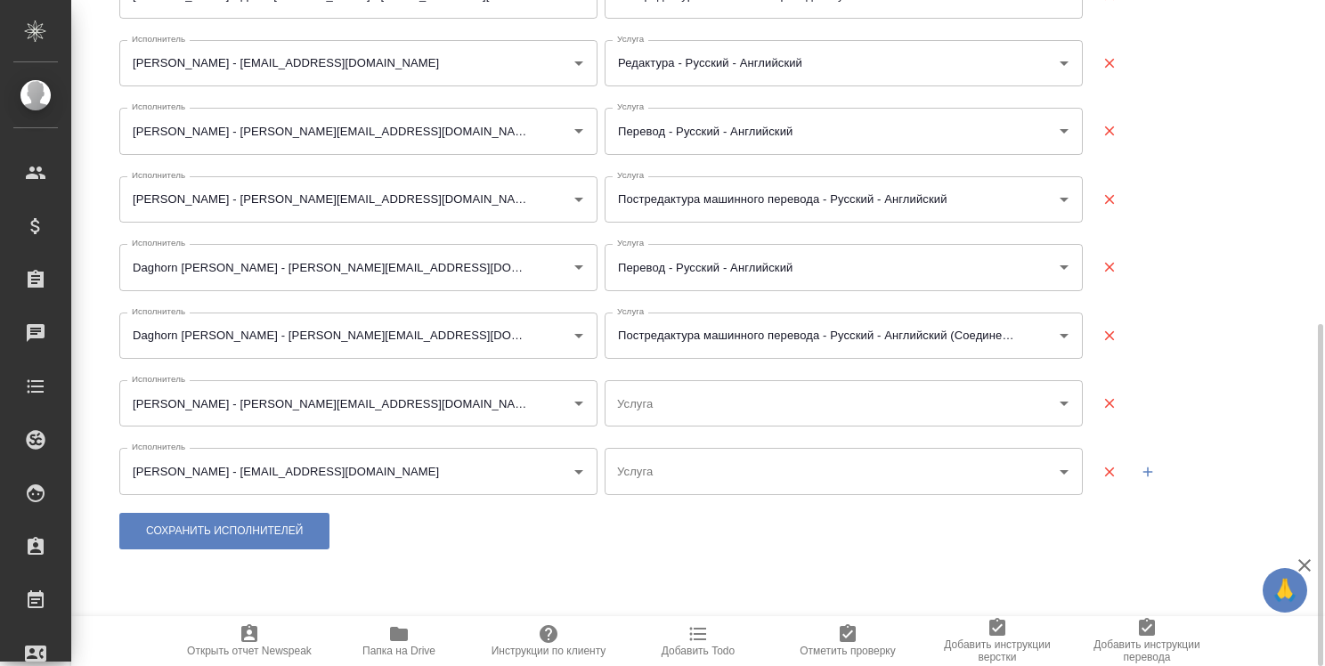
type input "Перевод - Английский - Русский"
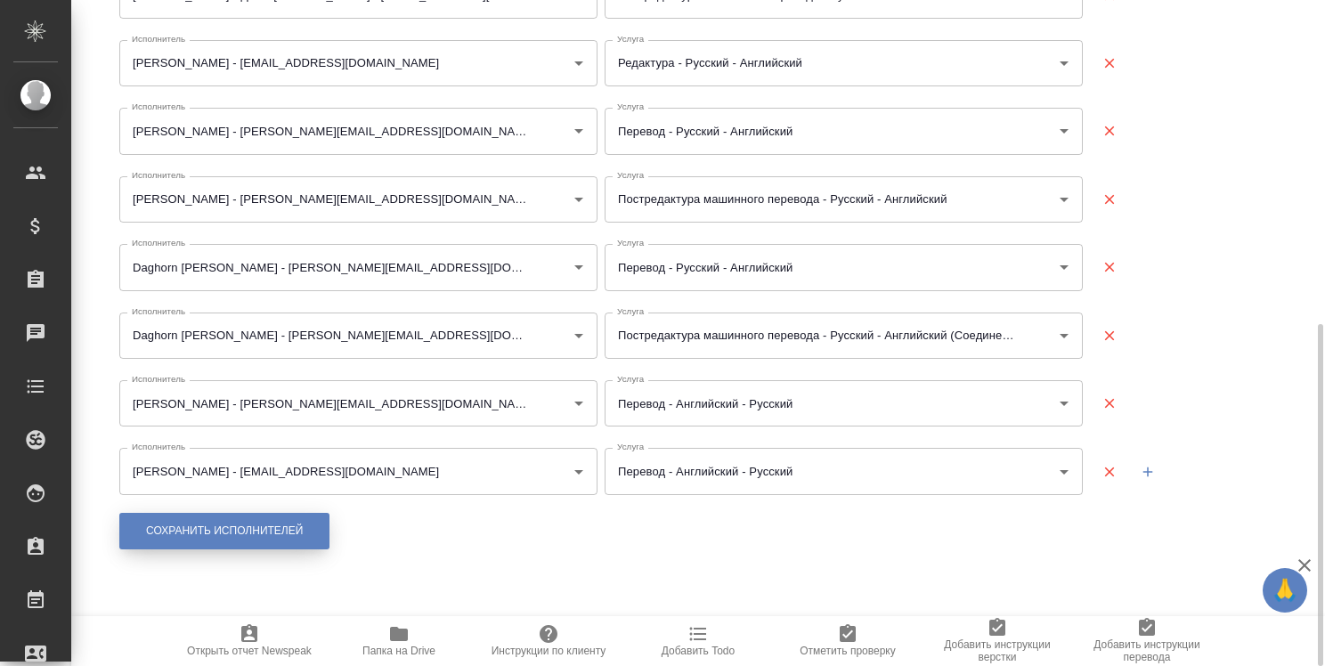
click at [182, 525] on span "Сохранить исполнителей" at bounding box center [224, 531] width 157 height 15
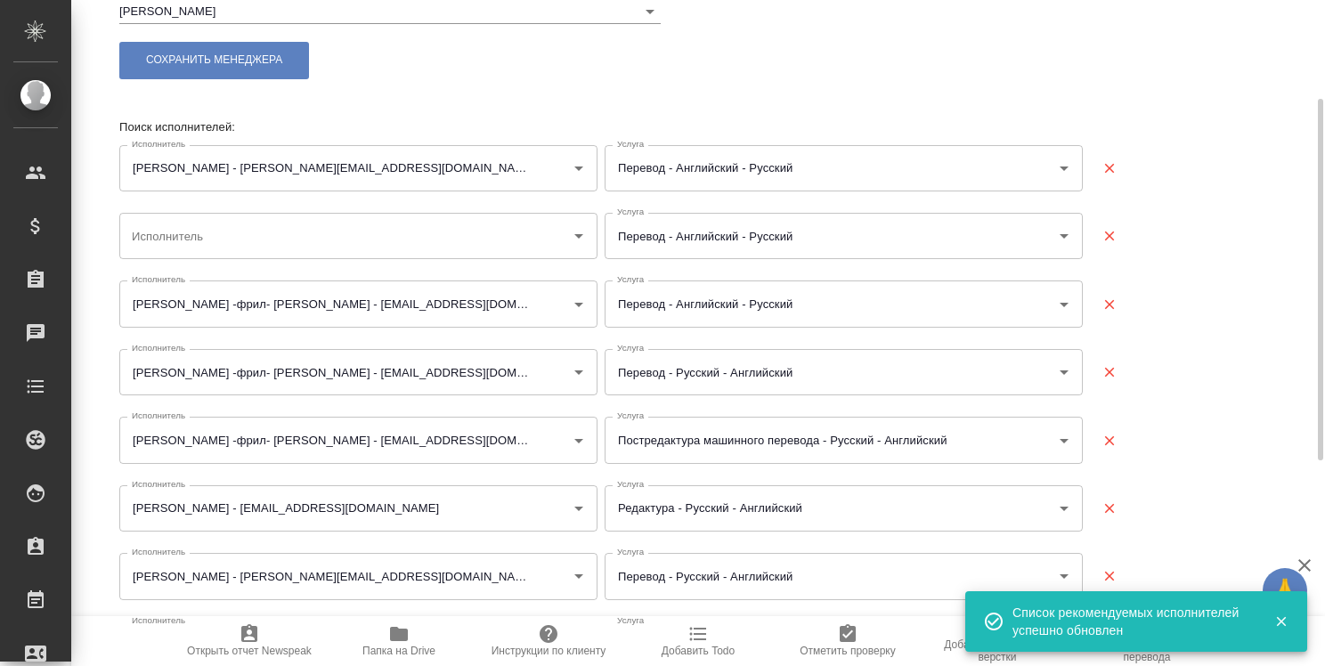
scroll to position [0, 0]
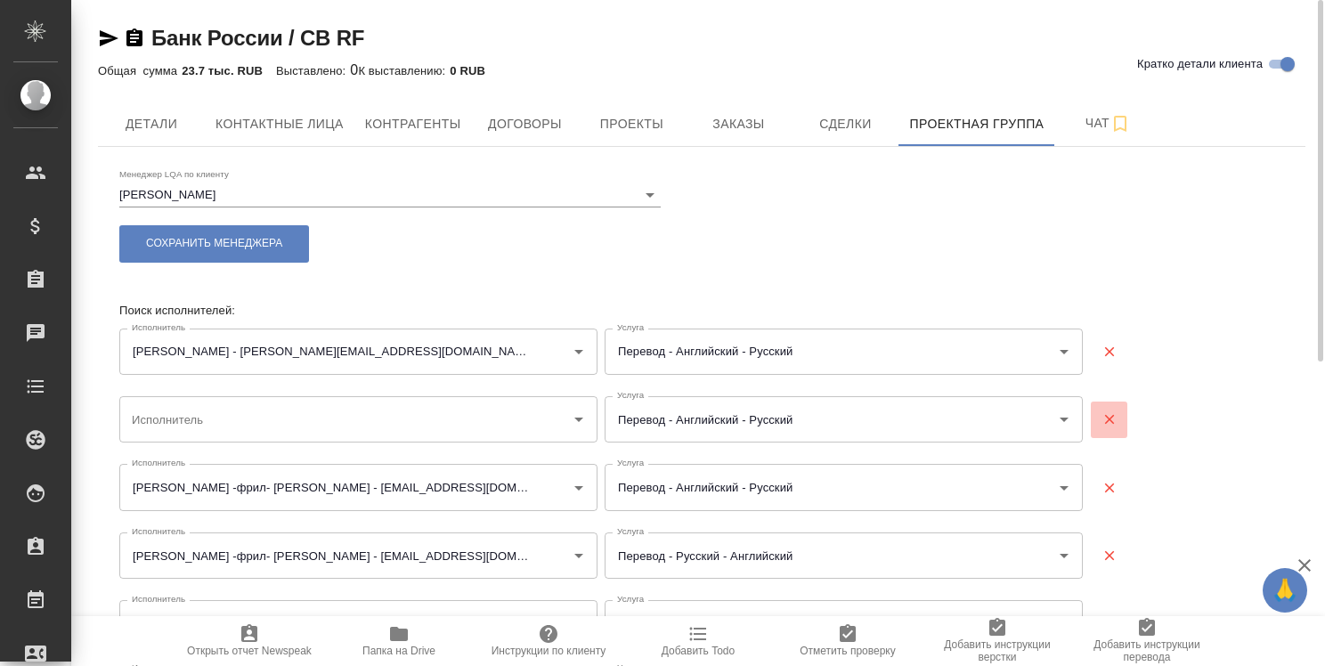
click at [1110, 420] on icon "button" at bounding box center [1109, 420] width 10 height 10
type input "Стешенкова -фрил- Мария - mm100707@mail.ru"
type input "Перевод - Русский - Английский"
type input "Постредактура машинного перевода - Русский - Английский"
type input "Куклина Любовь Рудольфовна - luba.kuklina.2015@gmail.com"
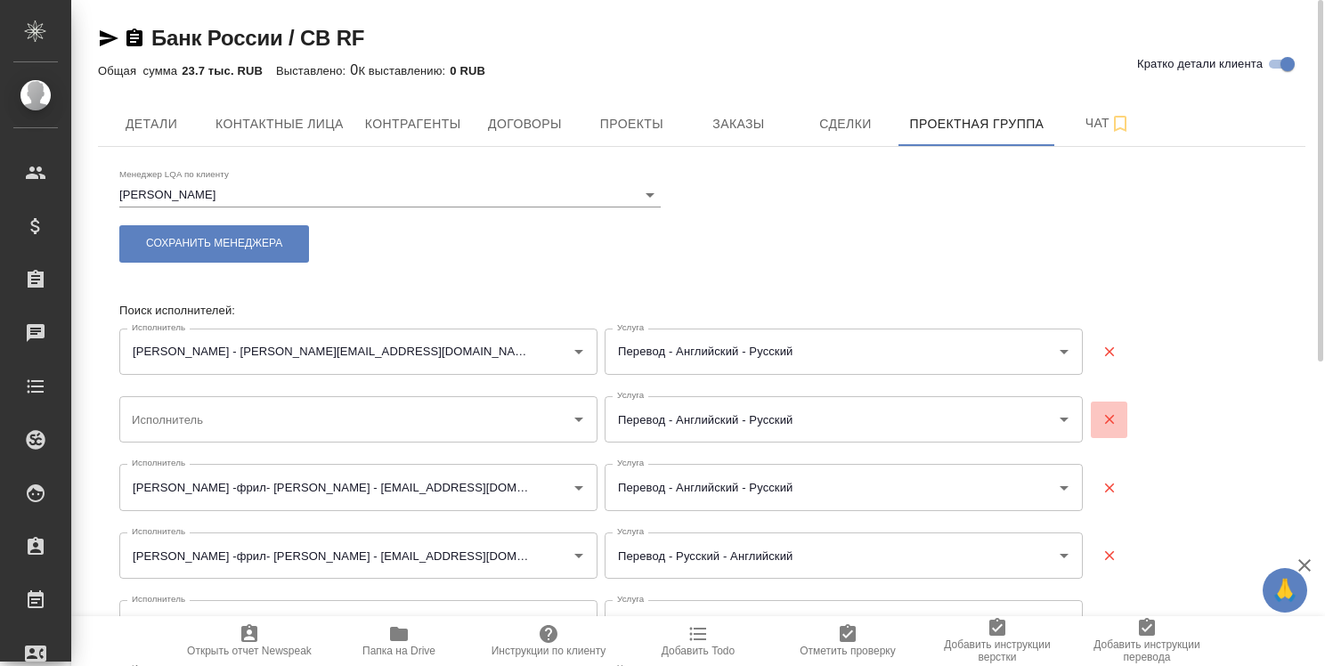
type input "Солодянкина Дарья Васильевна - moonlooper@gmail.com"
type input "Постредактура машинного перевода - Русский - Английский"
type input "Daghorn Lucy - lucy.daghorn@gmail.com"
type input "Постредактура машинного перевода - Русский - Английский (Соединенное Королевств…"
type input "Солодянкина Дарья Васильевна - moonlooper@gmail.com"
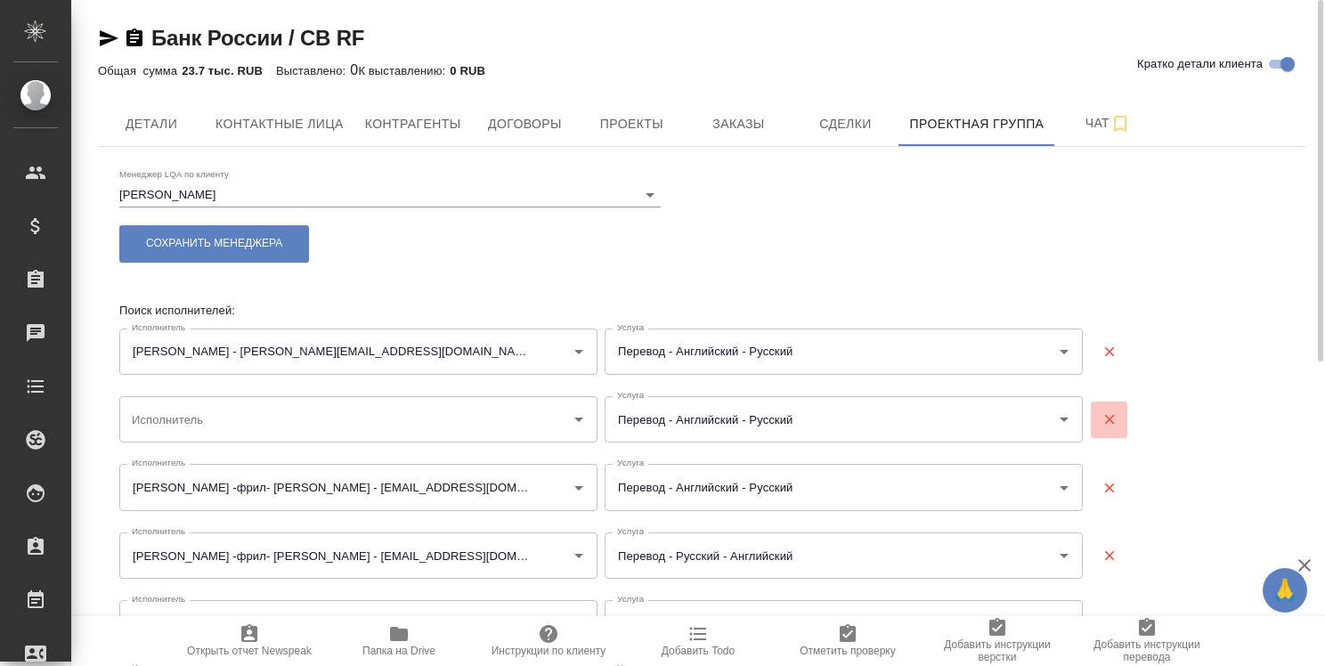
type input "Соковец Валерия Анатольевна - msvs24@yandex.ru"
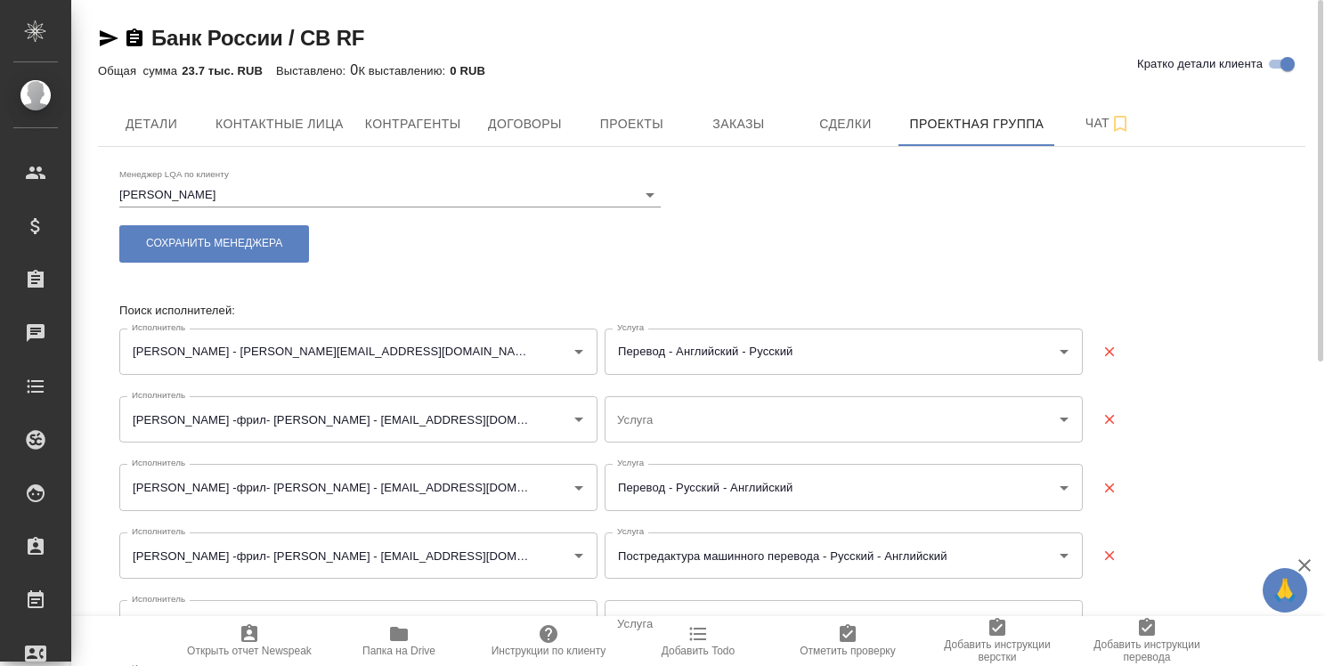
type input "Перевод - Английский - Русский"
type input "Редактура - Русский - Английский"
type input "Перевод - Русский - Английский"
type input "Перевод - Английский - Русский"
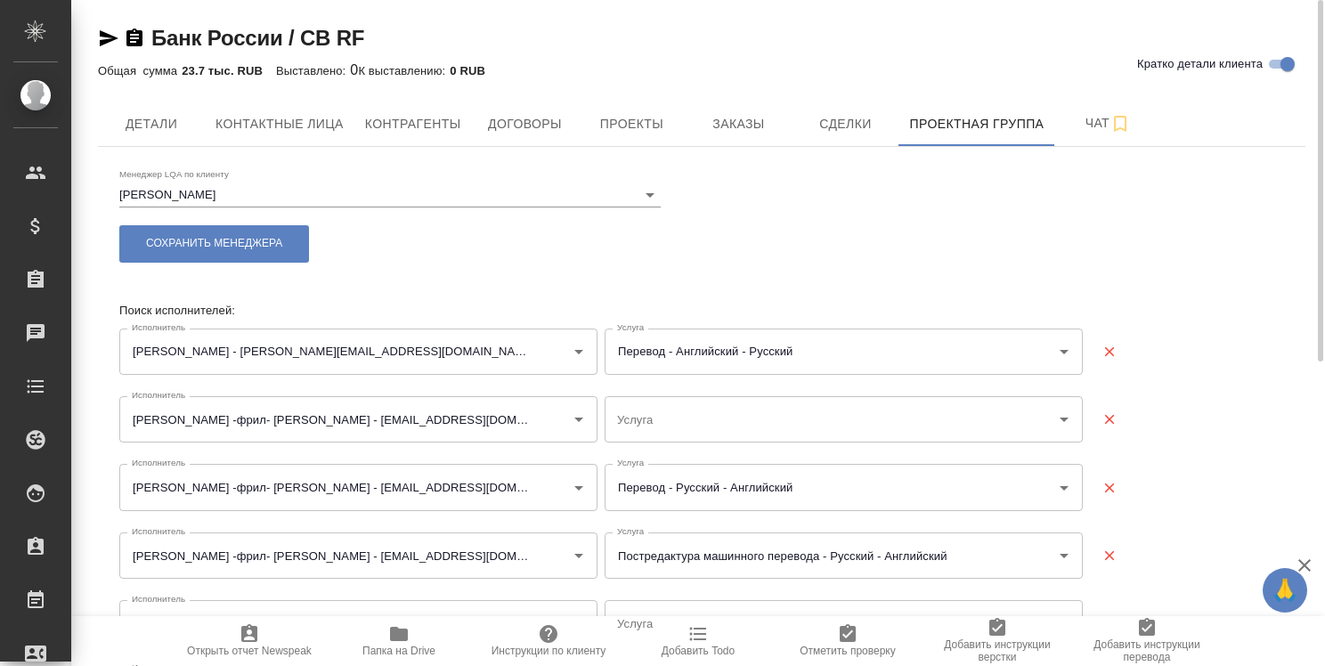
type input "Перевод - Английский - Русский"
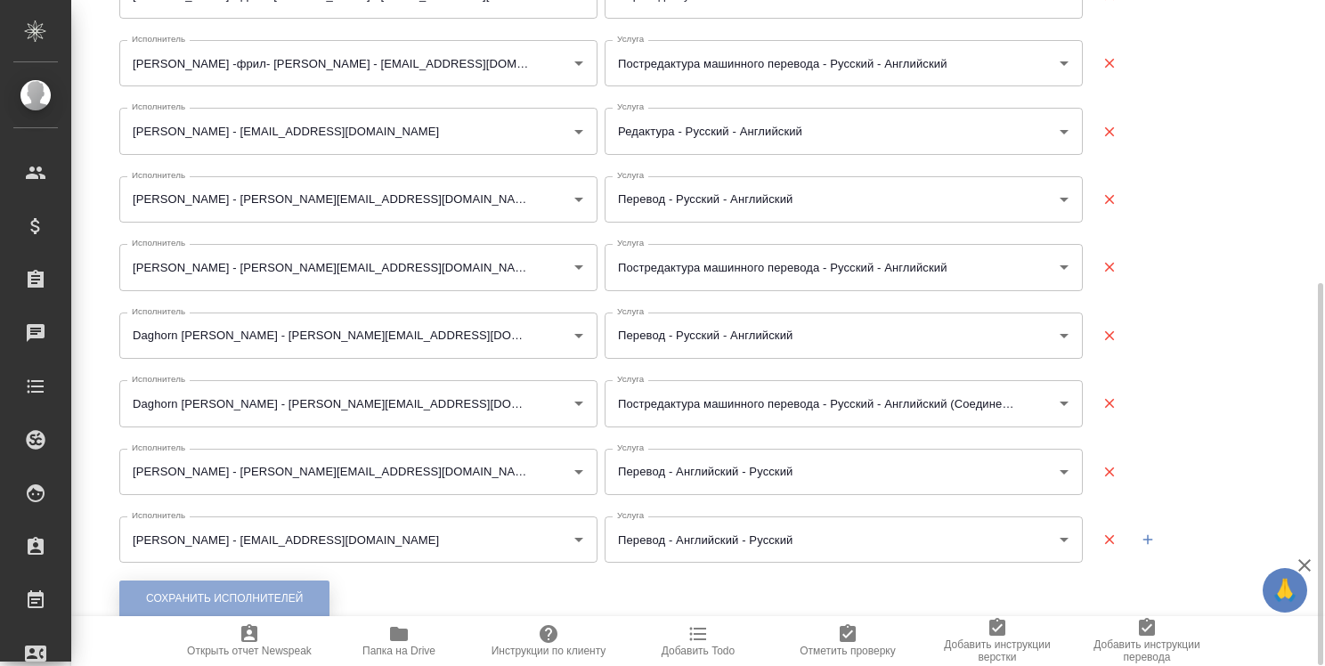
click at [311, 599] on button "Сохранить исполнителей" at bounding box center [224, 598] width 210 height 37
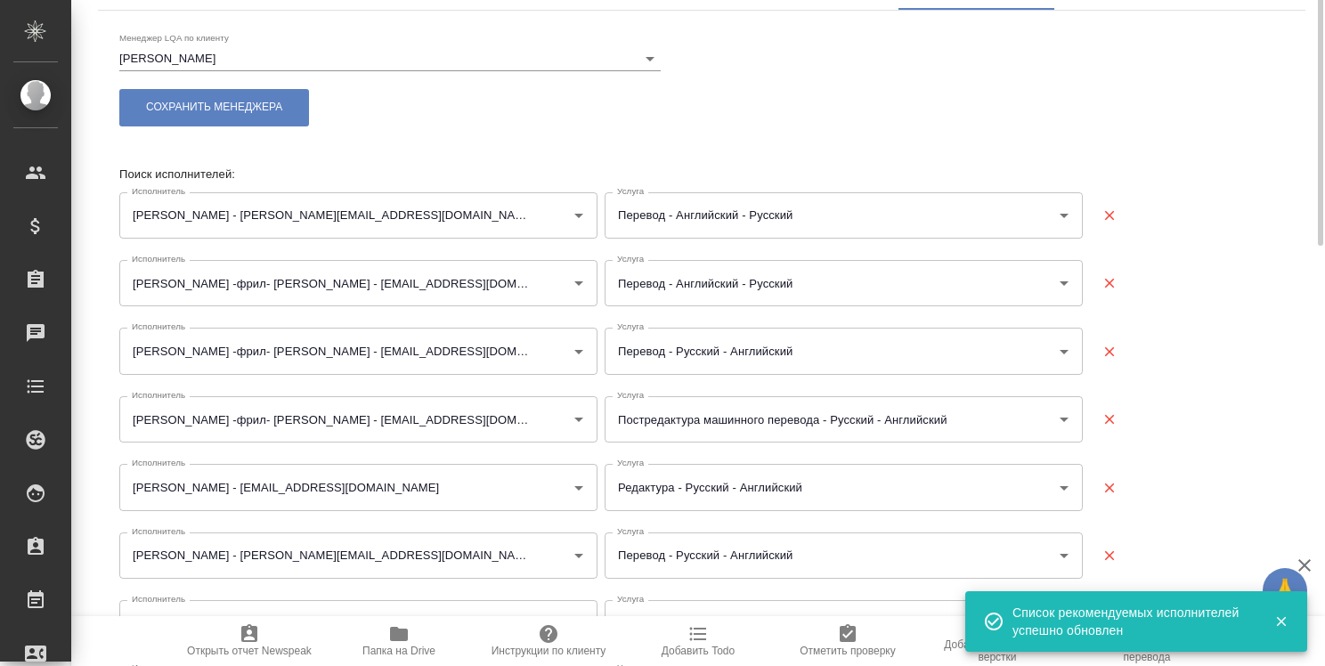
scroll to position [0, 0]
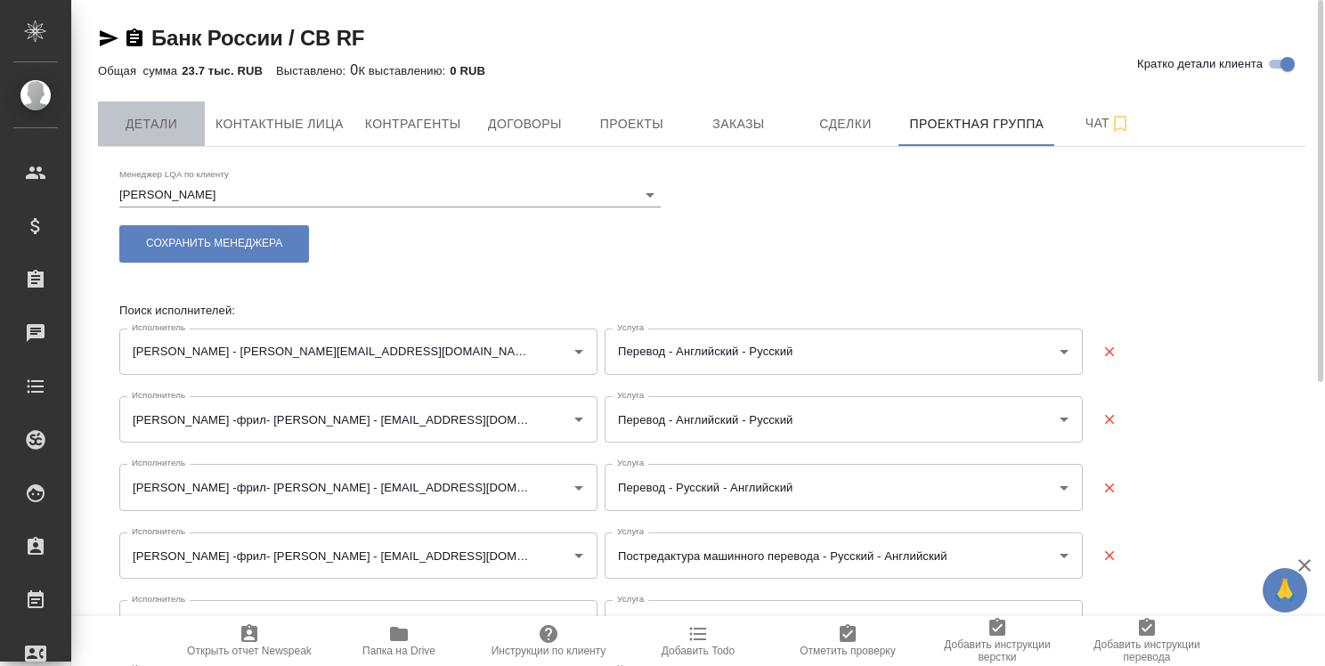
click at [149, 123] on span "Детали" at bounding box center [151, 124] width 85 height 22
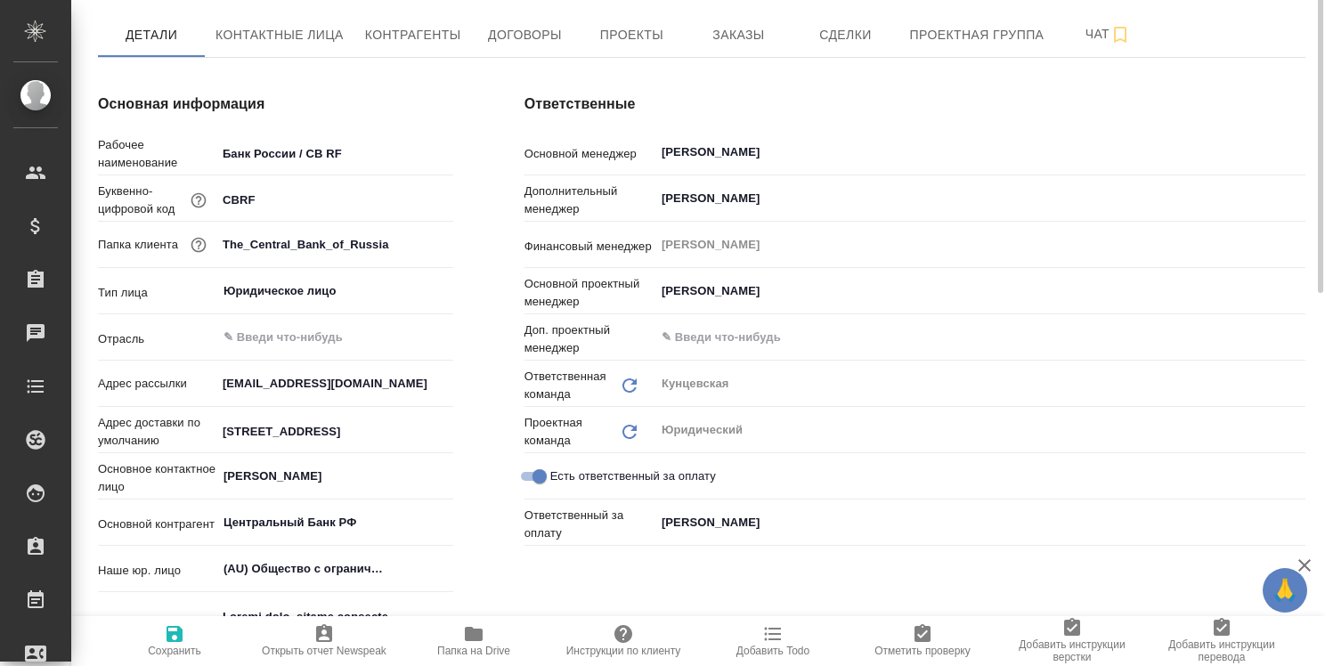
type textarea "x"
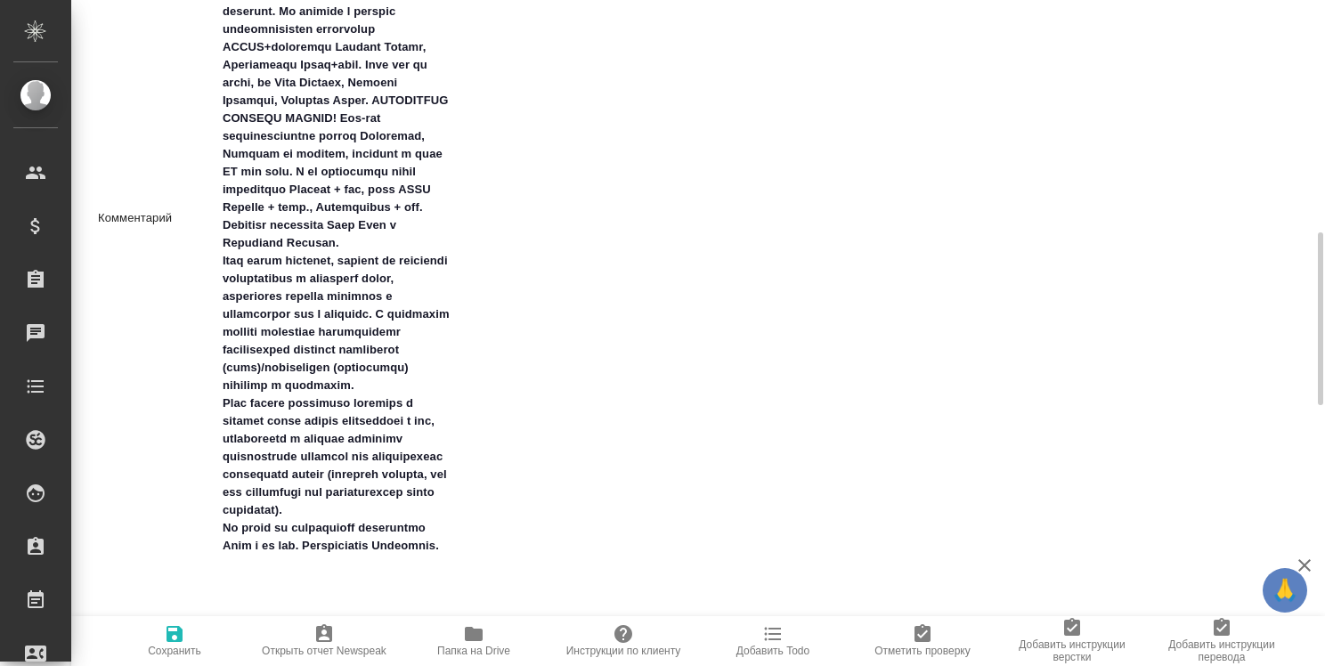
scroll to position [801, 0]
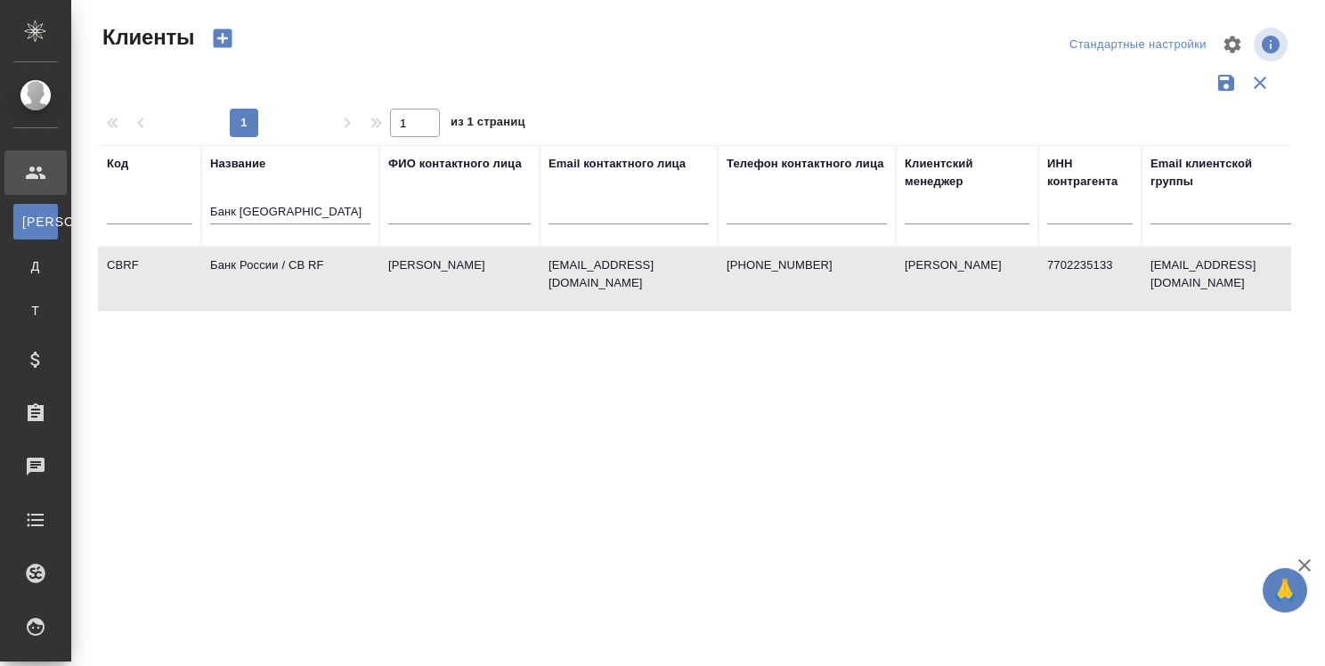
select select "RU"
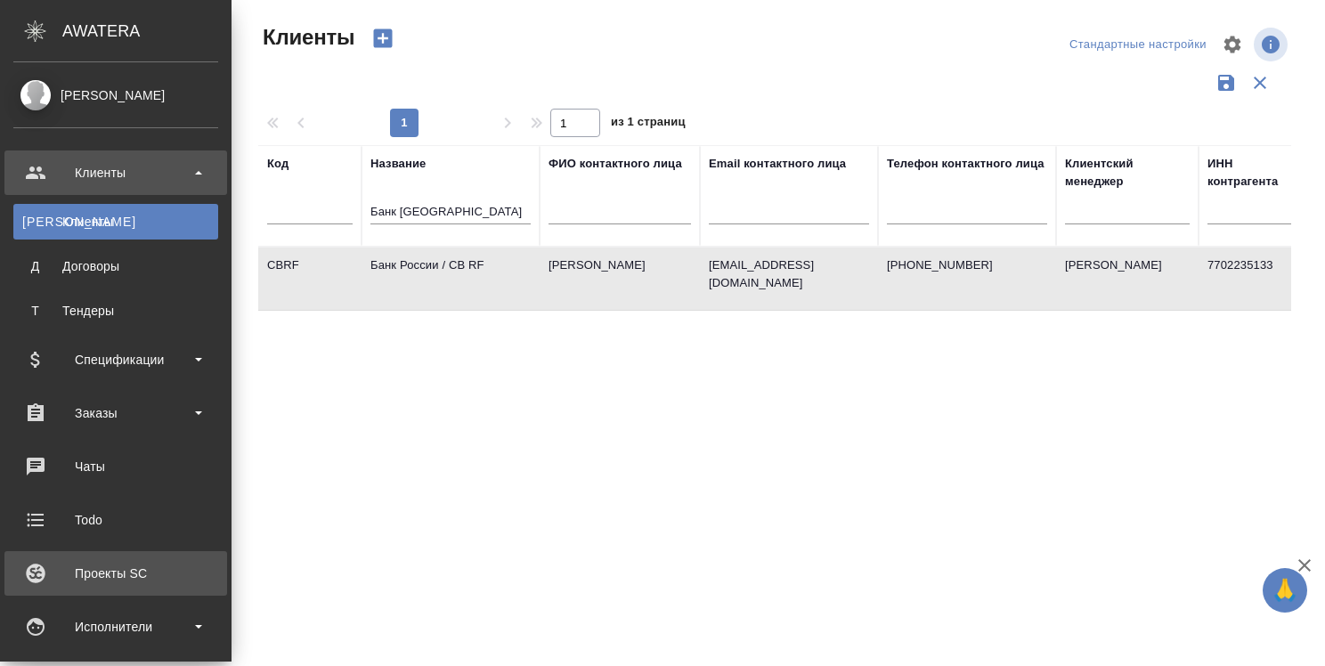
scroll to position [89, 0]
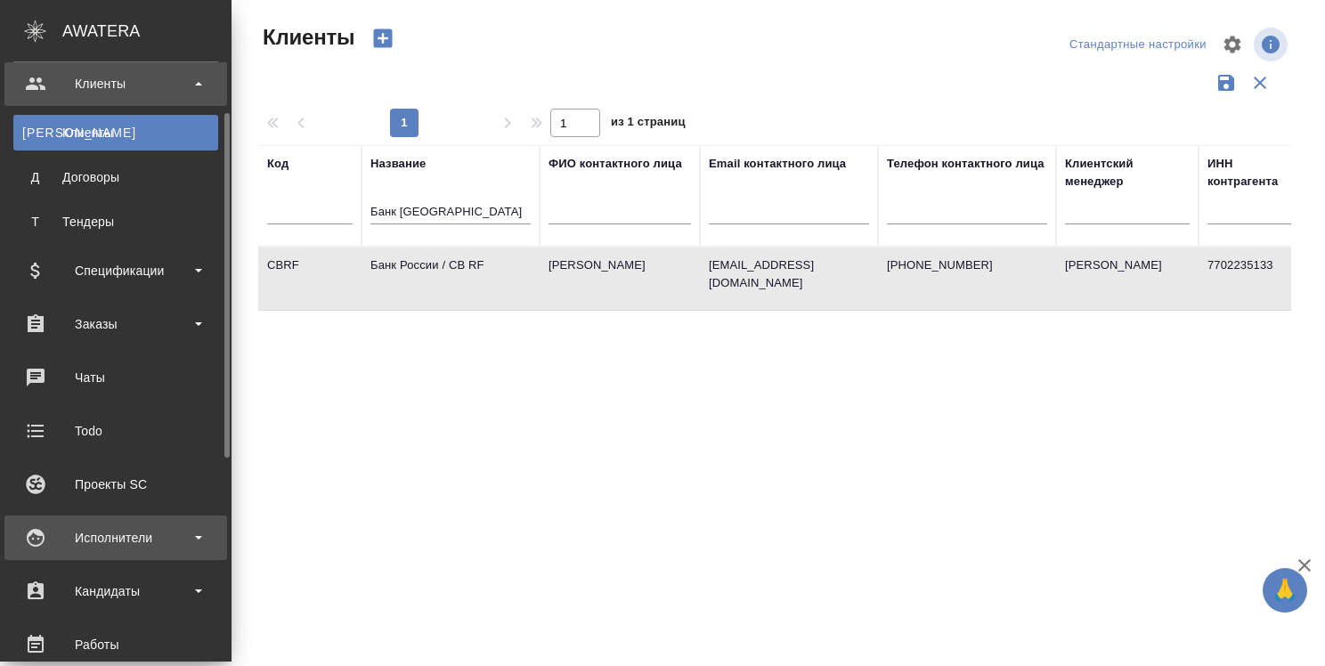
click at [113, 532] on div "Исполнители" at bounding box center [115, 537] width 205 height 27
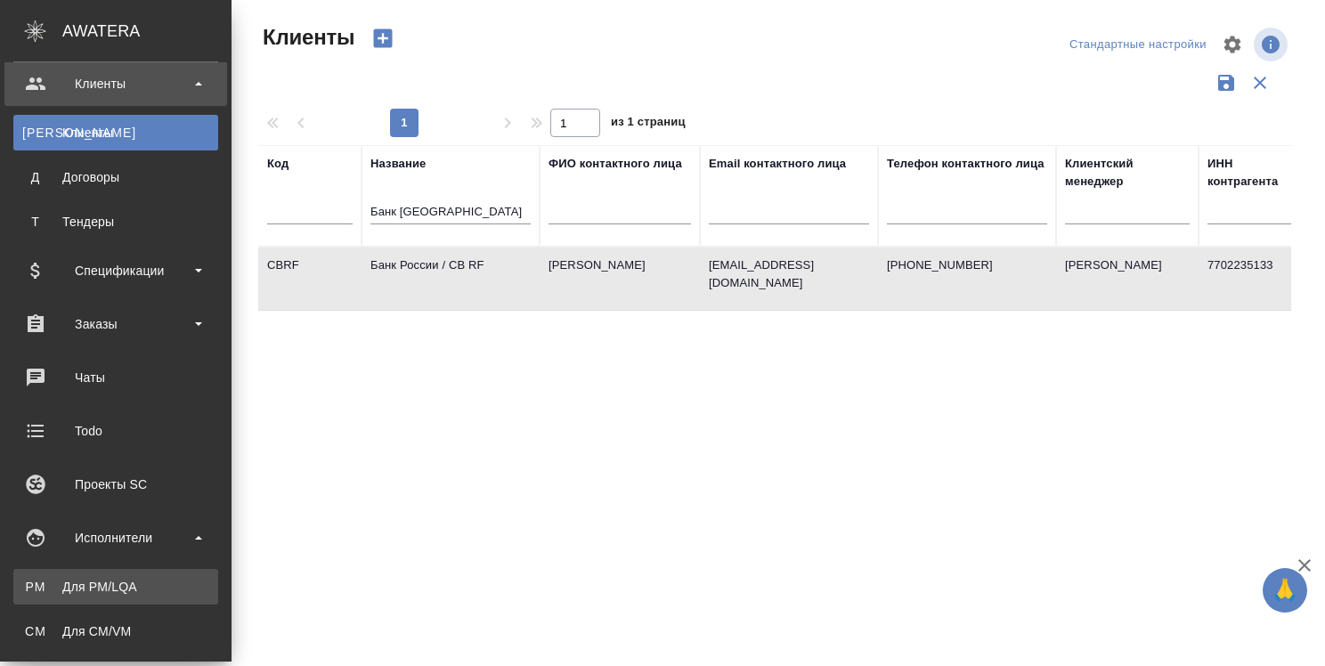
click at [102, 579] on div "Для PM/LQA" at bounding box center [115, 587] width 187 height 18
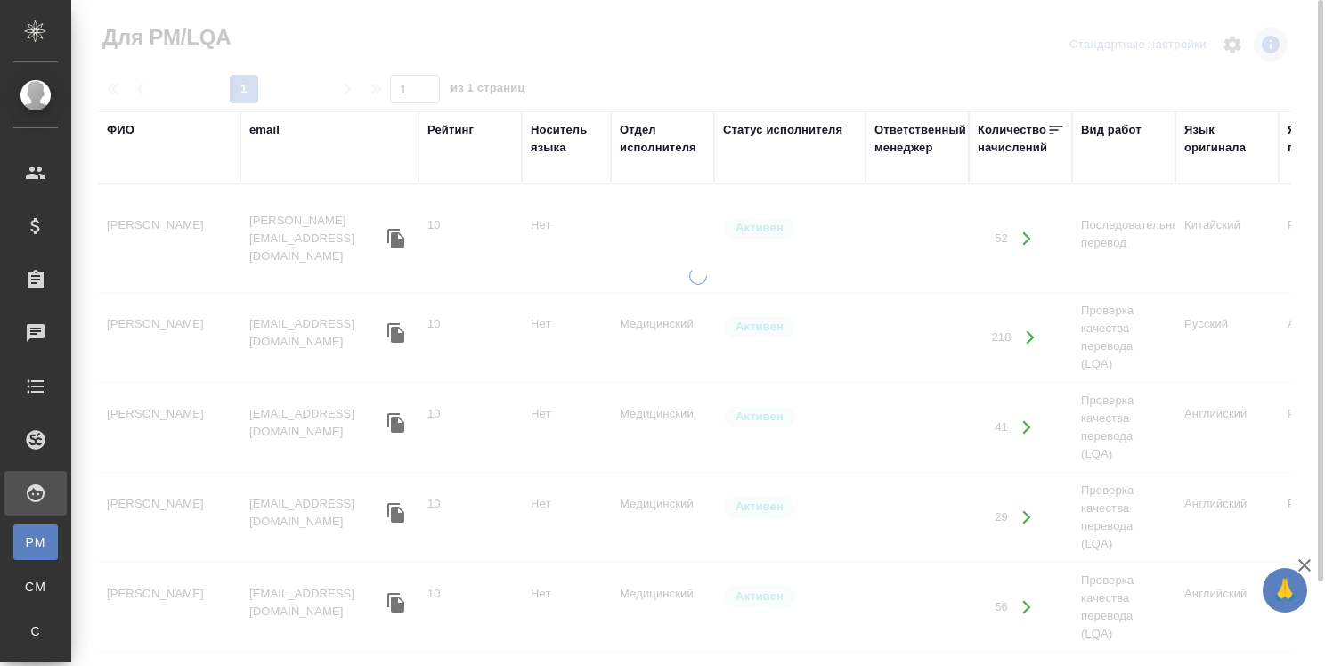
click at [124, 126] on div "ФИО" at bounding box center [121, 130] width 28 height 18
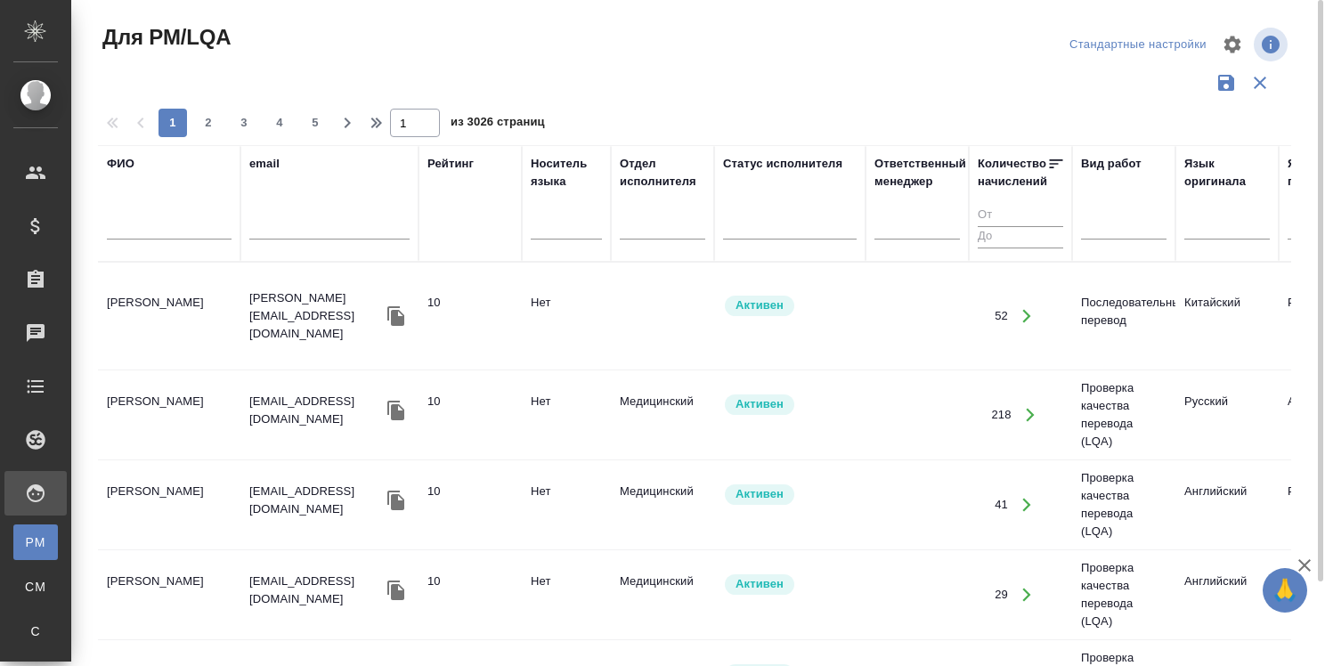
click at [193, 233] on input "text" at bounding box center [169, 228] width 125 height 22
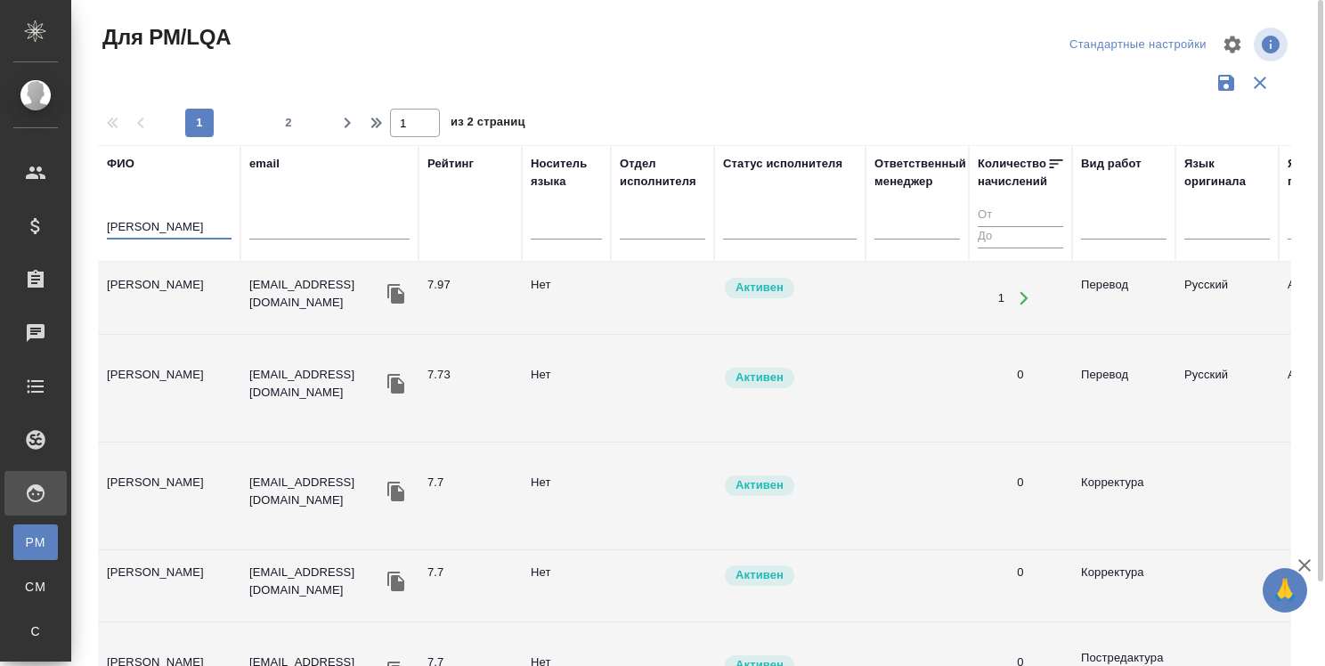
type input "[PERSON_NAME]"
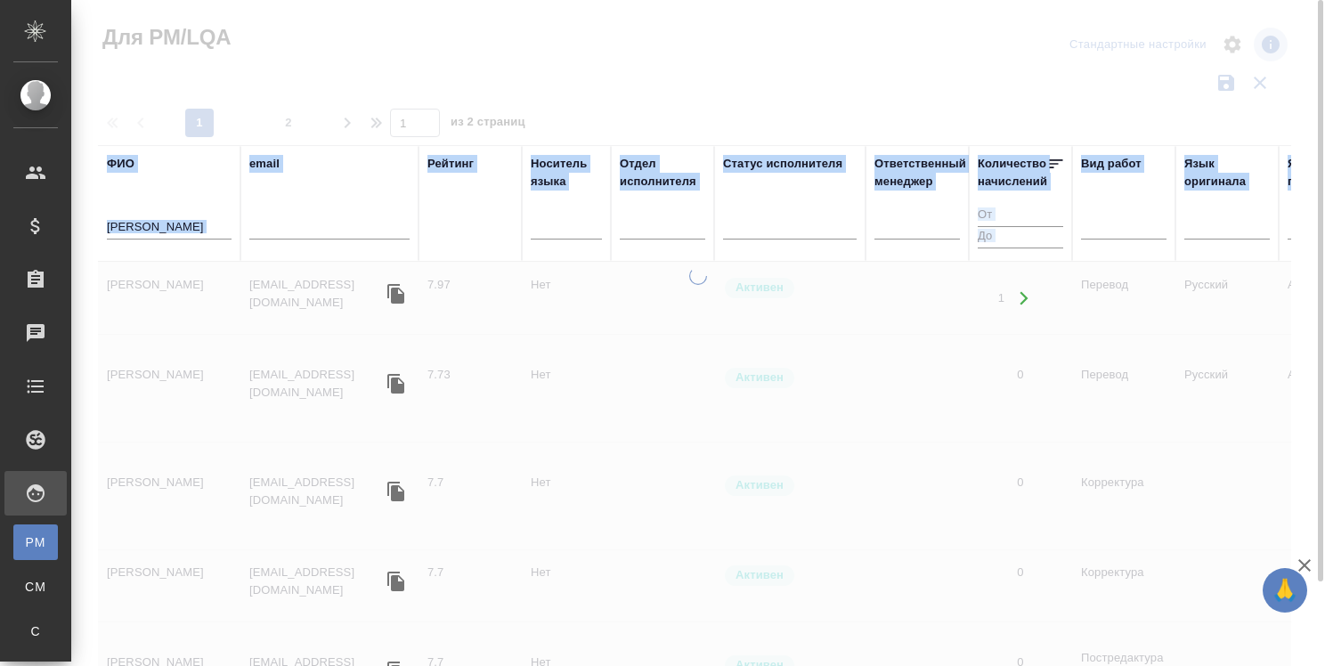
click at [185, 284] on div at bounding box center [698, 466] width 1254 height 399
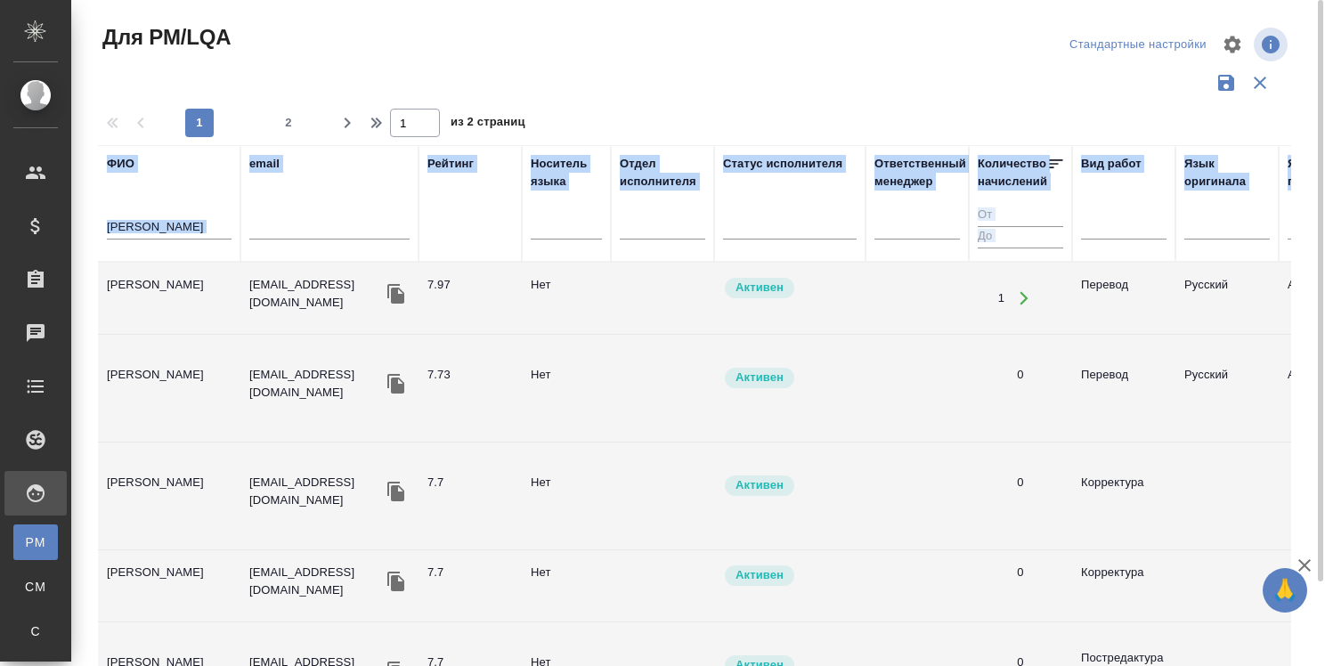
click at [195, 279] on td "[PERSON_NAME]" at bounding box center [169, 298] width 142 height 62
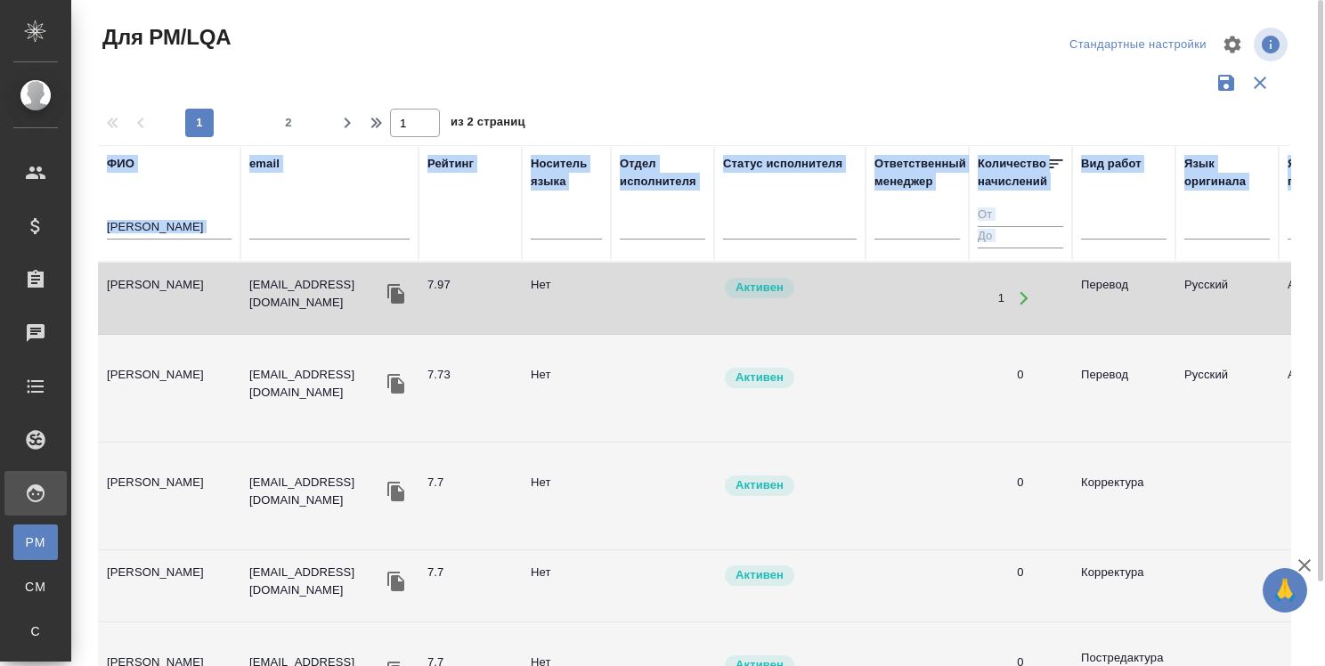
click at [195, 279] on td "[PERSON_NAME]" at bounding box center [169, 298] width 142 height 62
click at [188, 273] on td "[PERSON_NAME]" at bounding box center [169, 298] width 142 height 62
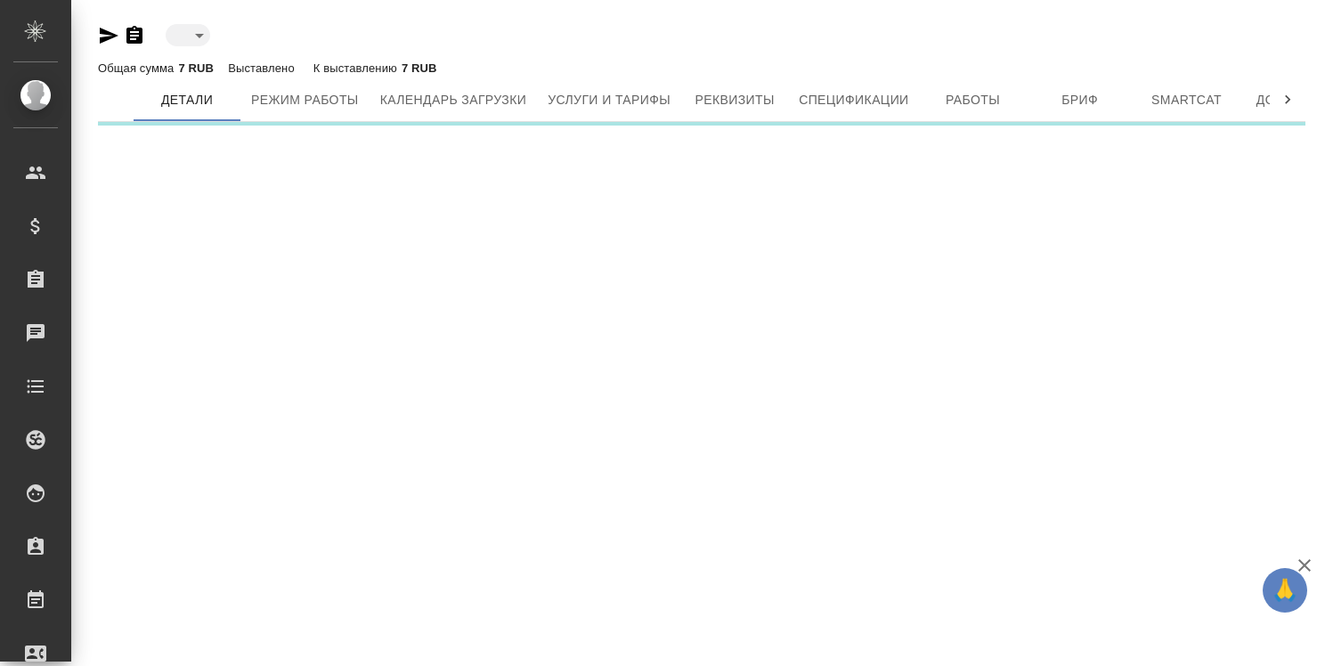
type input "active"
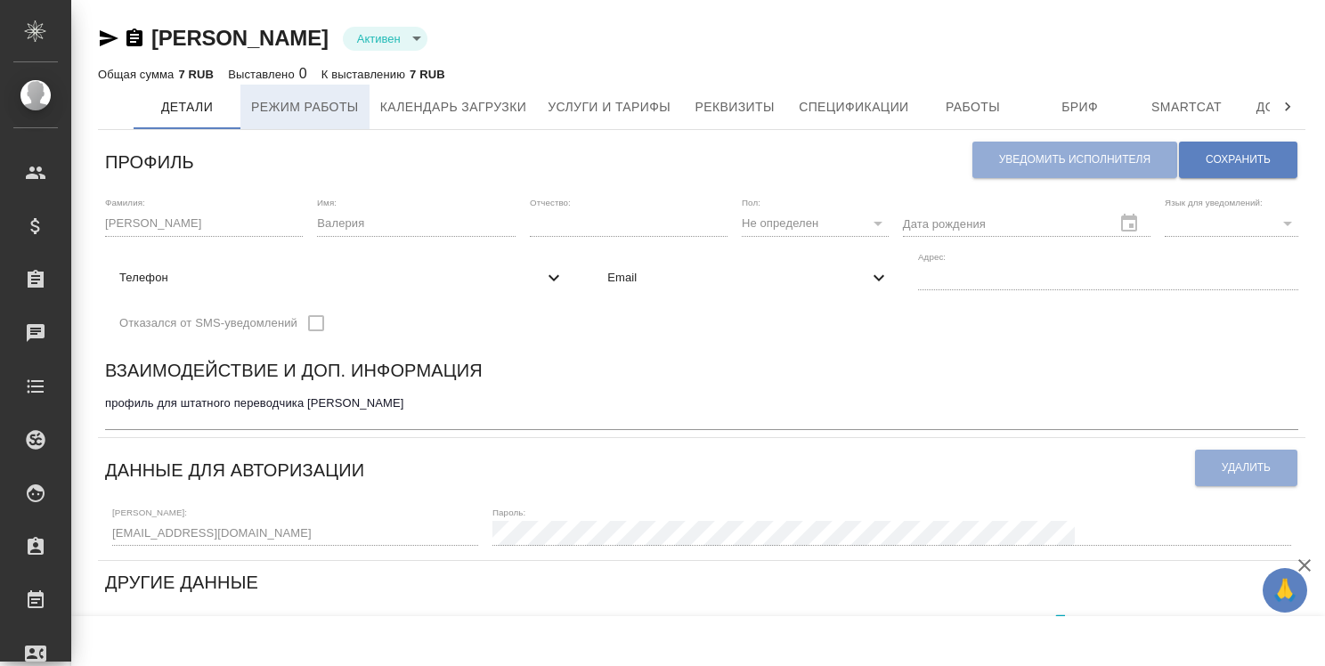
click at [338, 116] on span "Режим работы" at bounding box center [305, 107] width 108 height 22
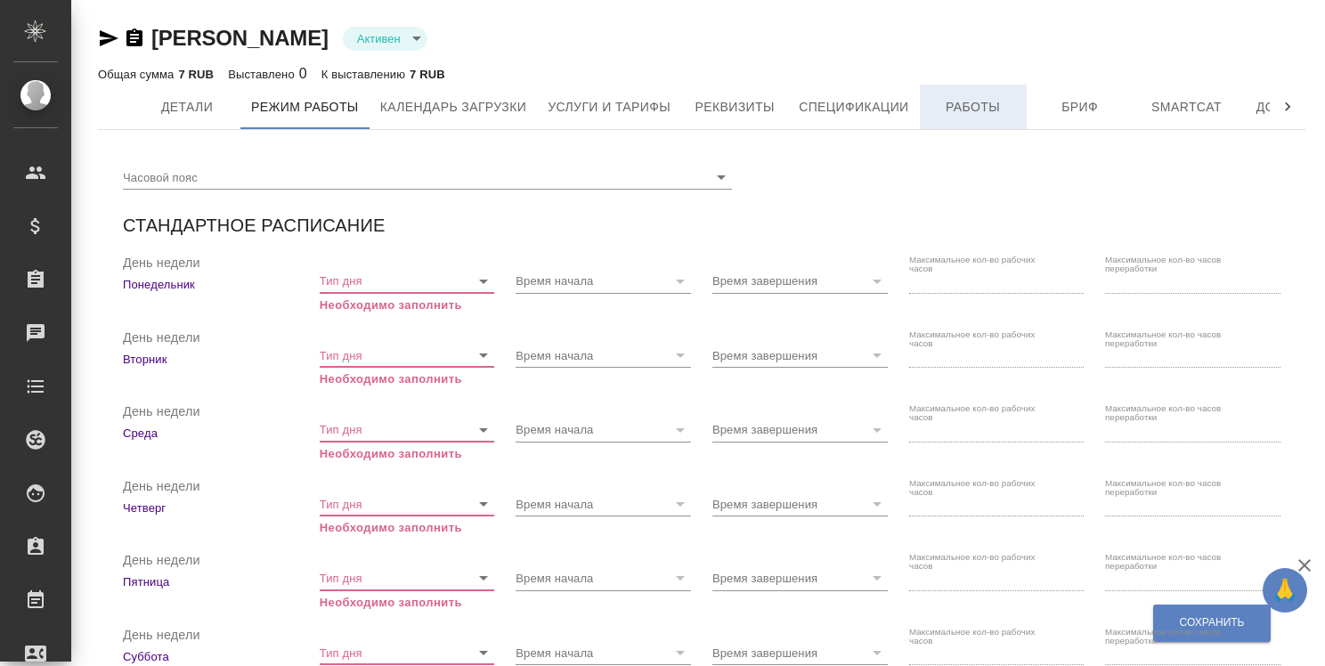
click at [986, 107] on span "Работы" at bounding box center [972, 107] width 85 height 22
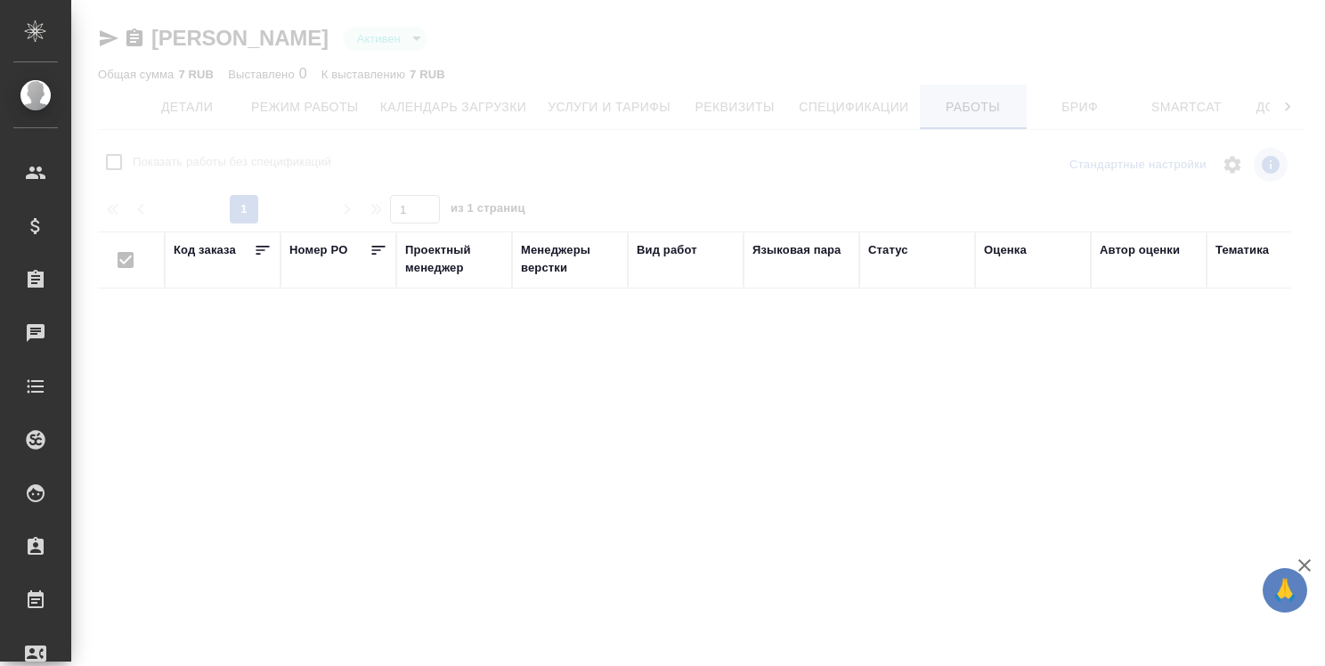
checkbox input "false"
